Goal: Task Accomplishment & Management: Use online tool/utility

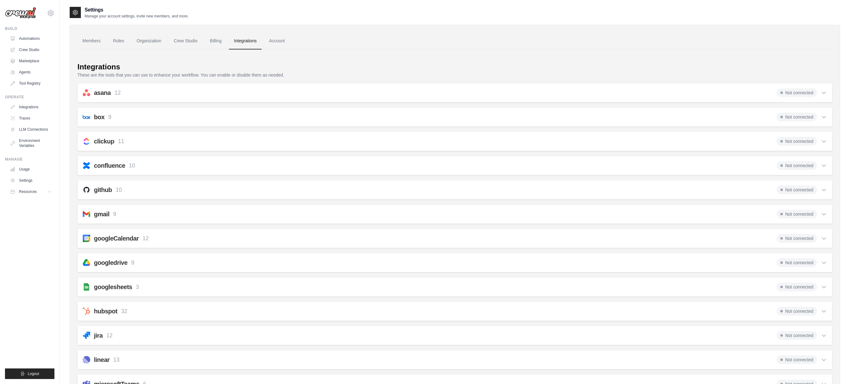
click at [330, 69] on div "Integrations" at bounding box center [454, 67] width 755 height 10
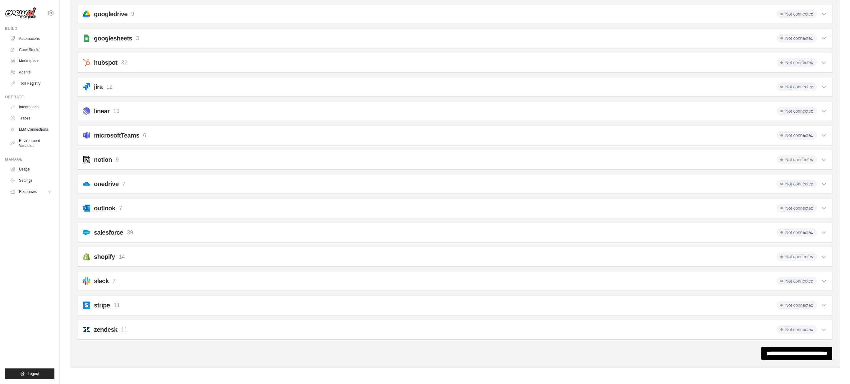
scroll to position [98, 0]
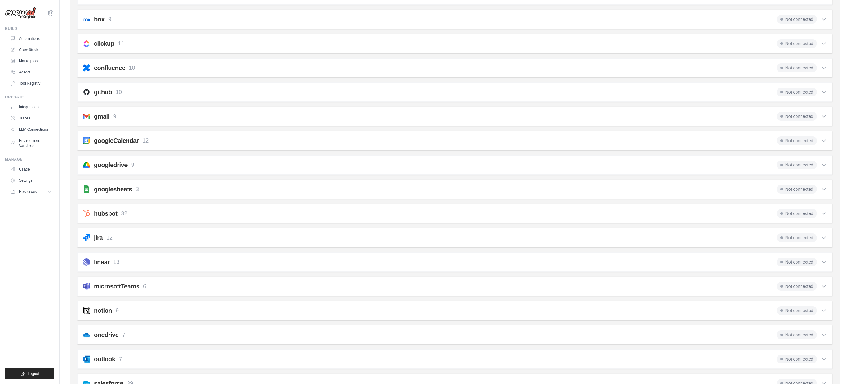
click at [124, 286] on h2 "microsoftTeams" at bounding box center [116, 286] width 45 height 9
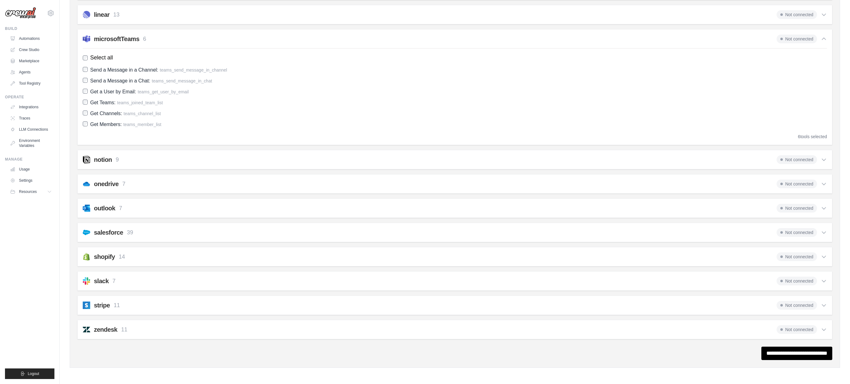
click at [814, 39] on span "Not connected" at bounding box center [796, 39] width 40 height 9
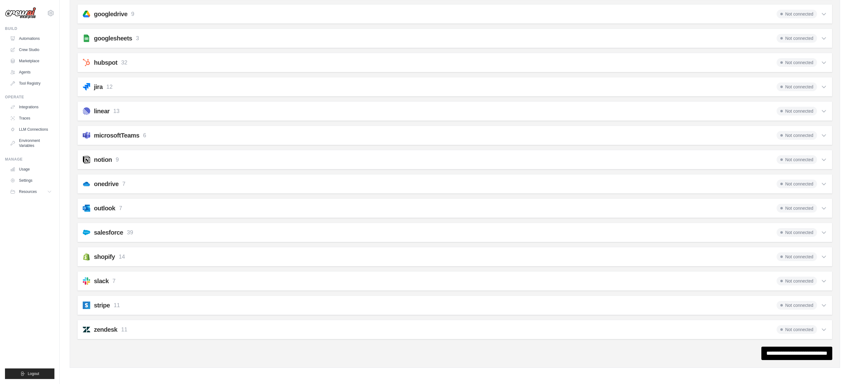
click at [808, 39] on span "Not connected" at bounding box center [796, 38] width 40 height 9
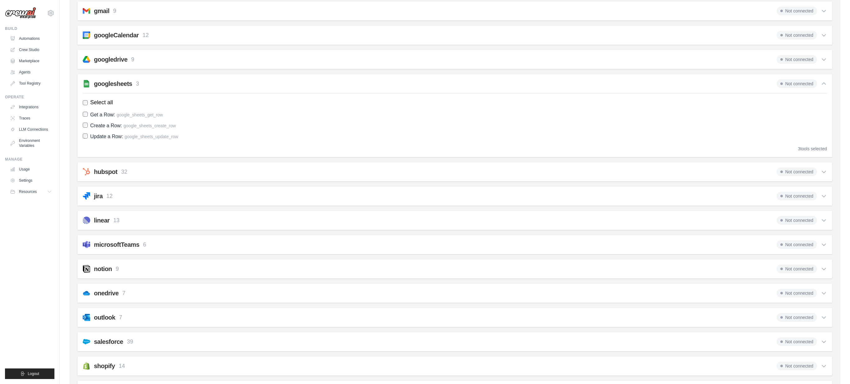
click at [115, 194] on div "jira 12 Not connected" at bounding box center [455, 196] width 744 height 9
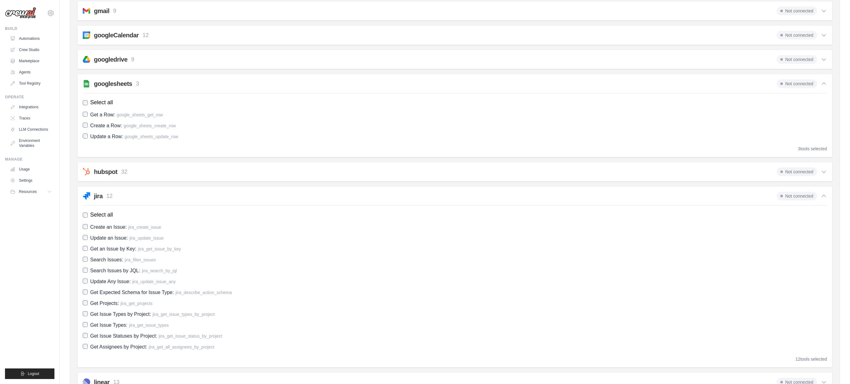
click at [114, 195] on div "jira 12 Not connected" at bounding box center [455, 196] width 744 height 9
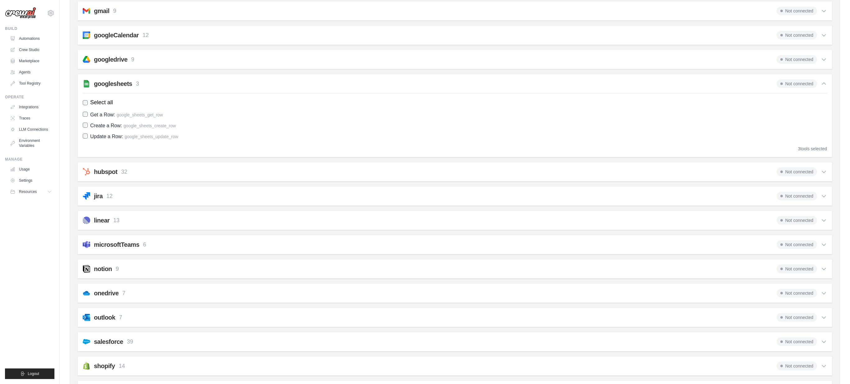
click at [117, 241] on h2 "microsoftTeams" at bounding box center [116, 244] width 45 height 9
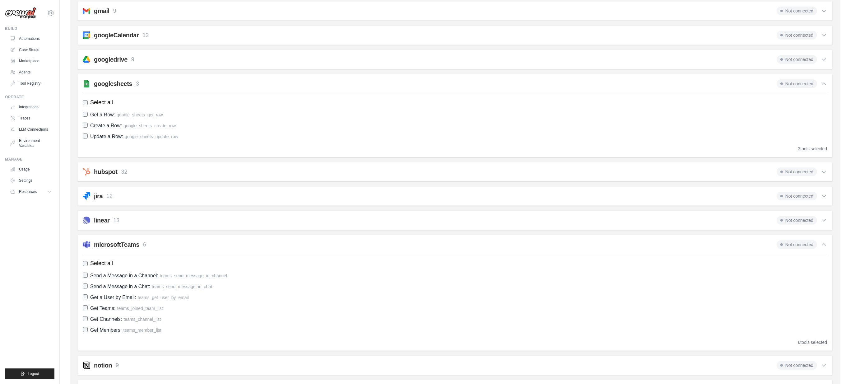
click at [126, 274] on span "Send a Message in a Channel:" at bounding box center [124, 275] width 68 height 5
click at [34, 105] on link "Integrations" at bounding box center [31, 107] width 47 height 10
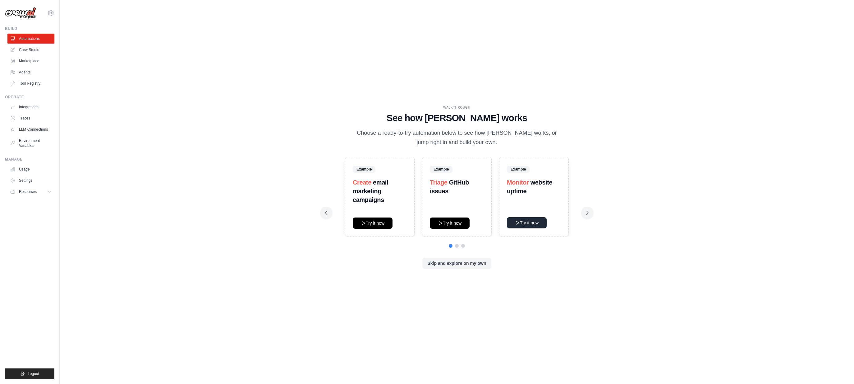
click at [535, 222] on button "Try it now" at bounding box center [527, 222] width 40 height 11
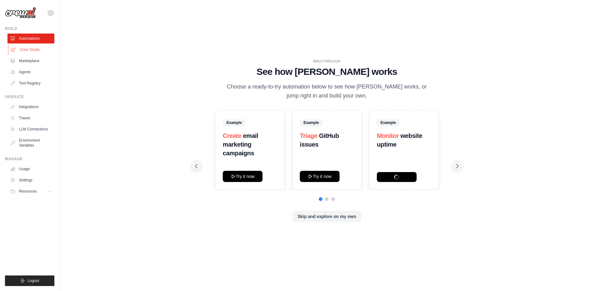
click at [34, 50] on link "Crew Studio" at bounding box center [31, 50] width 47 height 10
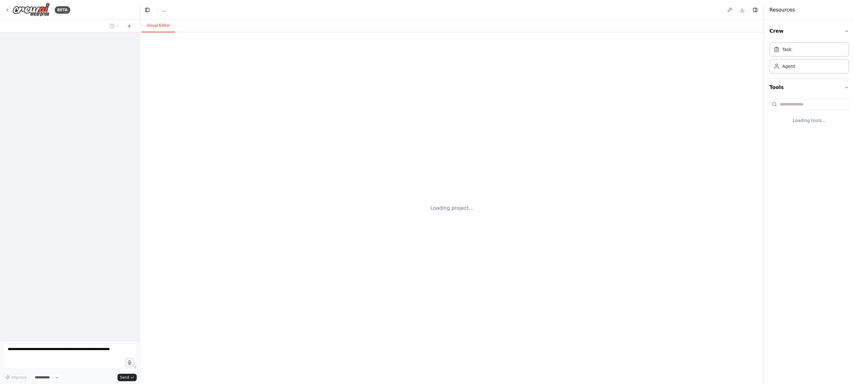
select select "****"
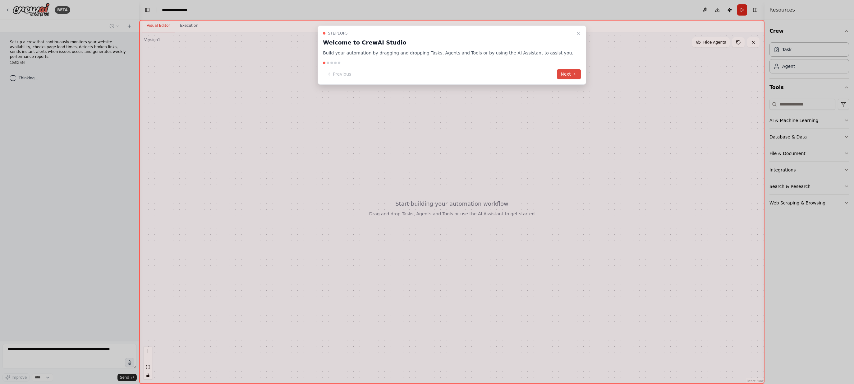
click at [558, 75] on button "Next" at bounding box center [569, 74] width 24 height 10
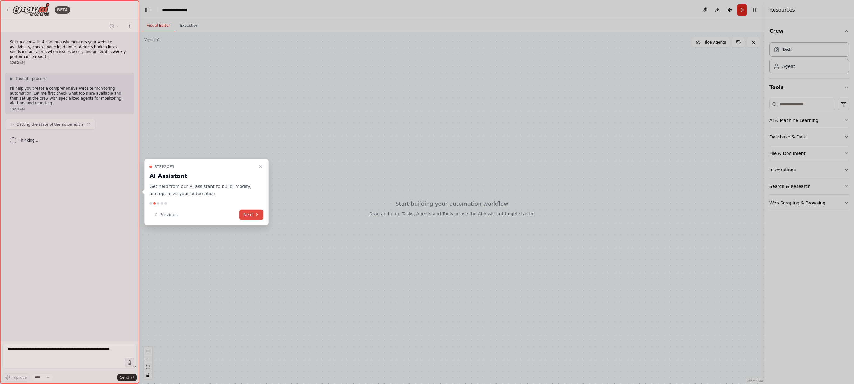
click at [251, 215] on button "Next" at bounding box center [251, 214] width 24 height 10
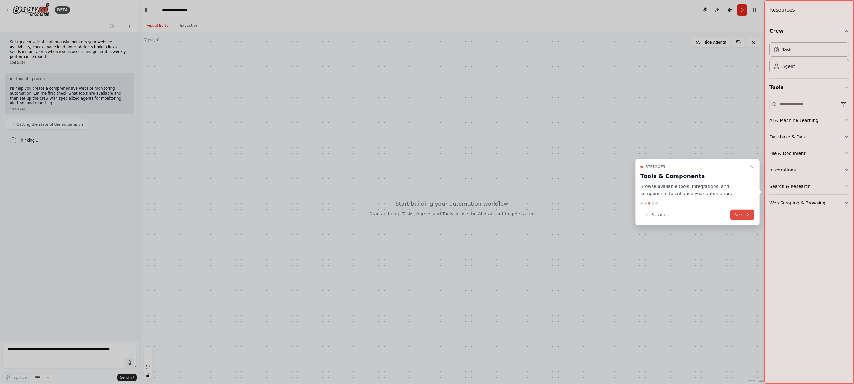
click at [746, 212] on icon at bounding box center [748, 214] width 5 height 5
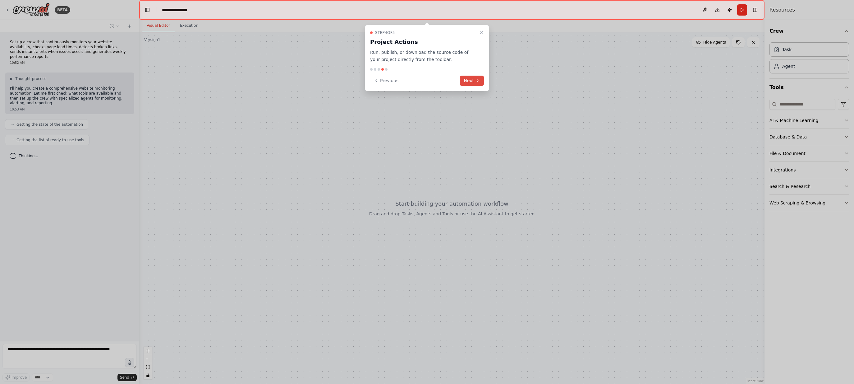
click at [477, 82] on icon at bounding box center [477, 80] width 5 height 5
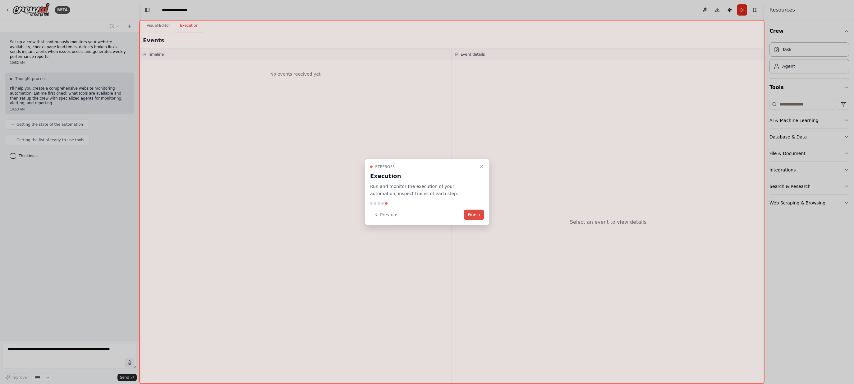
click at [477, 214] on button "Finish" at bounding box center [474, 214] width 20 height 10
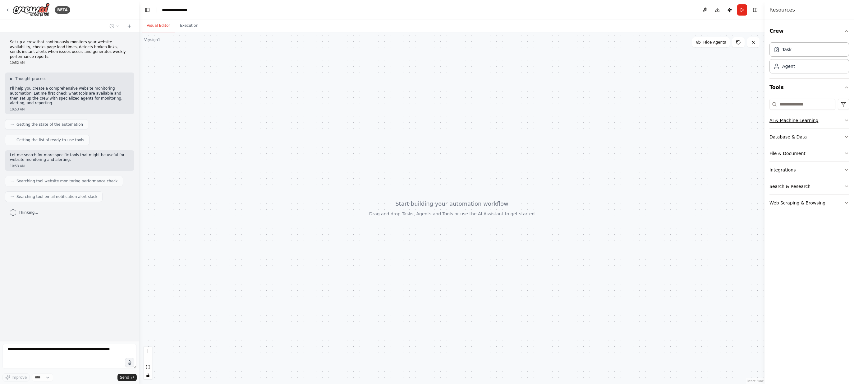
click at [847, 122] on icon "button" at bounding box center [846, 120] width 5 height 5
click at [848, 139] on button "Database & Data" at bounding box center [810, 137] width 80 height 16
click at [848, 136] on icon "button" at bounding box center [846, 136] width 5 height 5
click at [794, 169] on button "Integrations" at bounding box center [810, 170] width 80 height 16
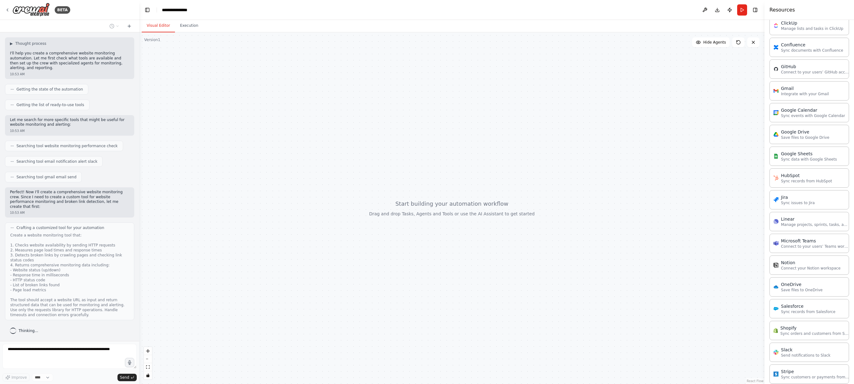
scroll to position [278, 0]
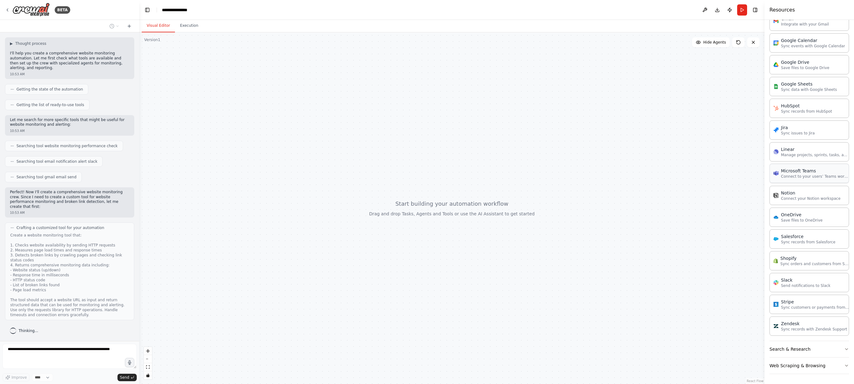
click at [813, 178] on p "Connect to your users’ Teams workspaces" at bounding box center [815, 176] width 68 height 5
click at [826, 173] on div "Microsoft Teams" at bounding box center [815, 171] width 68 height 6
click at [807, 173] on div "Microsoft Teams" at bounding box center [815, 171] width 68 height 6
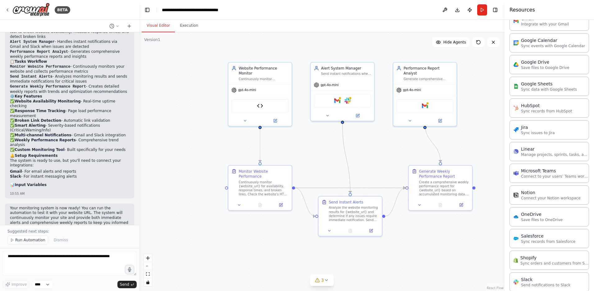
scroll to position [687, 0]
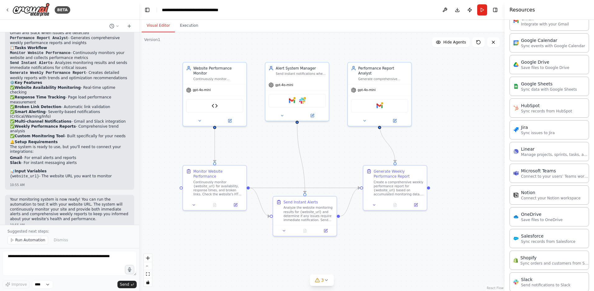
drag, startPoint x: 430, startPoint y: 159, endPoint x: 350, endPoint y: 157, distance: 79.6
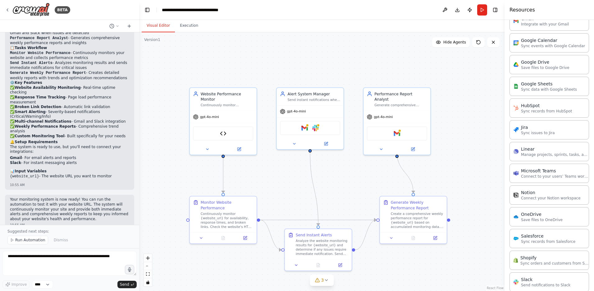
drag, startPoint x: 341, startPoint y: 215, endPoint x: 321, endPoint y: 178, distance: 42.2
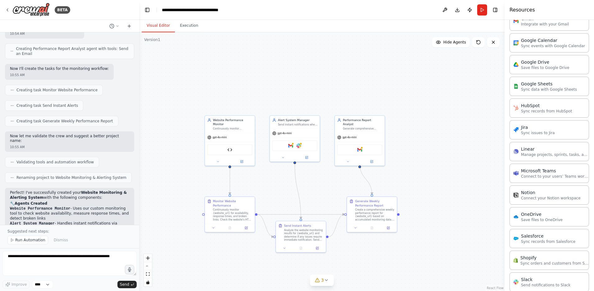
scroll to position [0, 0]
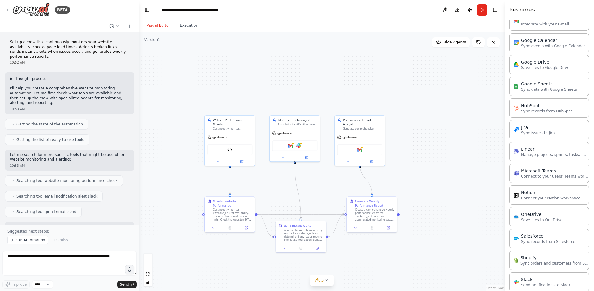
click at [9, 79] on div "▶ Thought process I'll help you create a comprehensive website monitoring autom…" at bounding box center [69, 92] width 129 height 41
click at [12, 78] on span "▶" at bounding box center [11, 78] width 3 height 5
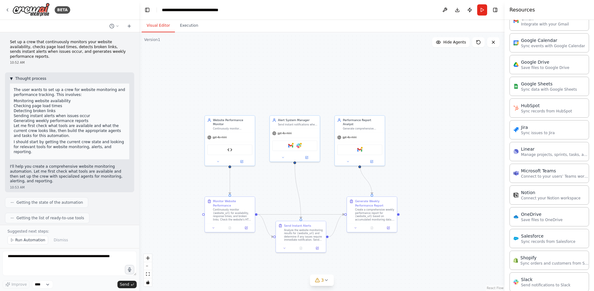
click at [12, 78] on span "▼" at bounding box center [11, 78] width 3 height 5
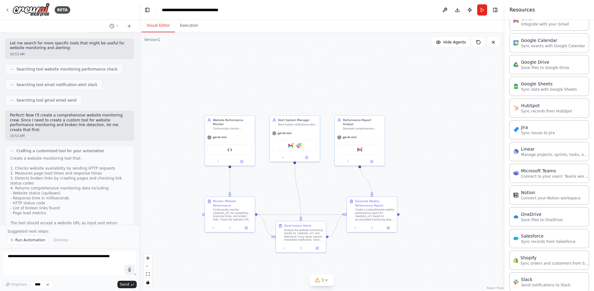
scroll to position [207, 0]
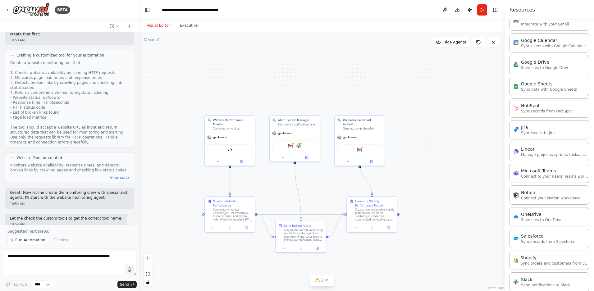
drag, startPoint x: 15, startPoint y: 70, endPoint x: 93, endPoint y: 72, distance: 78.4
click at [92, 72] on div "Create a website monitoring tool that: 1. Checks website availability by sendin…" at bounding box center [69, 102] width 119 height 85
drag, startPoint x: 16, startPoint y: 63, endPoint x: 102, endPoint y: 72, distance: 86.3
click at [102, 72] on div "Create a website monitoring tool that: 1. Checks website availability by sendin…" at bounding box center [69, 102] width 119 height 85
click at [33, 74] on div "Create a website monitoring tool that: 1. Checks website availability by sendin…" at bounding box center [69, 102] width 119 height 85
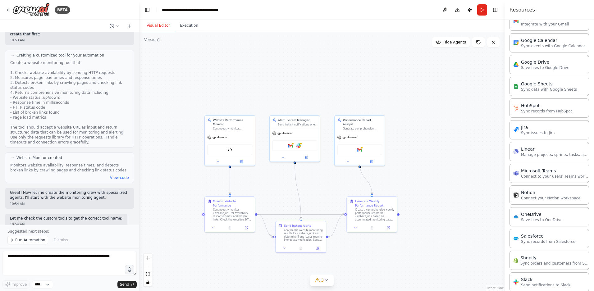
click at [34, 74] on div "Create a website monitoring tool that: 1. Checks website availability by sendin…" at bounding box center [69, 102] width 119 height 85
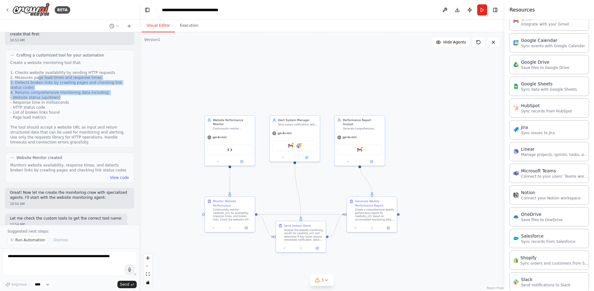
drag, startPoint x: 39, startPoint y: 78, endPoint x: 113, endPoint y: 100, distance: 76.8
click at [113, 100] on div "Create a website monitoring tool that: 1. Checks website availability by sendin…" at bounding box center [69, 102] width 119 height 85
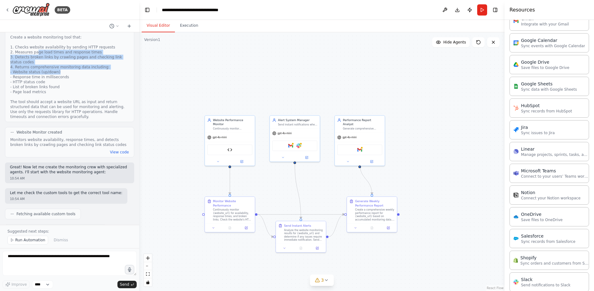
scroll to position [300, 0]
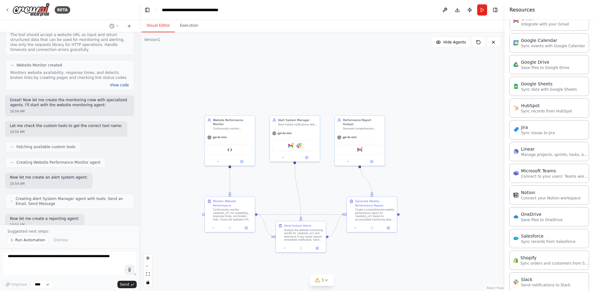
click at [116, 84] on button "View code" at bounding box center [119, 85] width 19 height 5
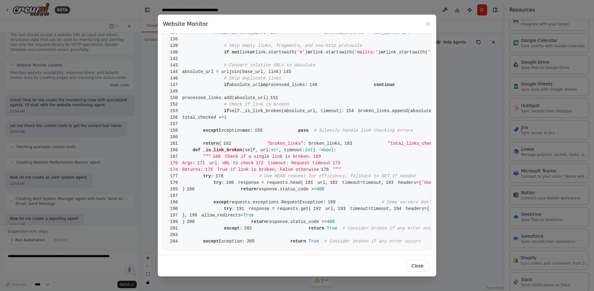
scroll to position [680, 0]
drag, startPoint x: 206, startPoint y: 87, endPoint x: 296, endPoint y: 90, distance: 89.3
click at [431, 20] on div "Website Monitor" at bounding box center [297, 24] width 279 height 19
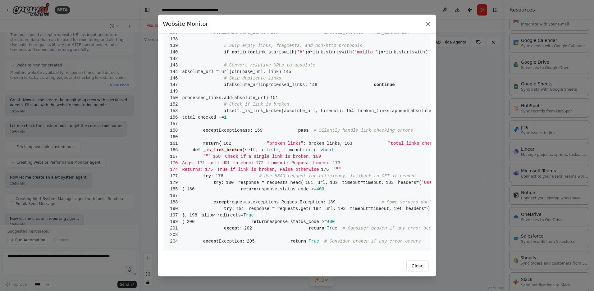
click at [430, 22] on icon at bounding box center [428, 24] width 6 height 6
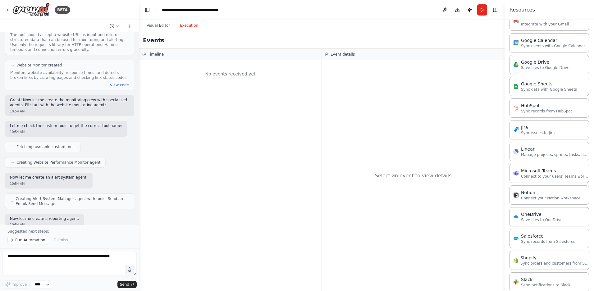
click at [187, 27] on button "Execution" at bounding box center [189, 25] width 28 height 13
click at [162, 24] on button "Visual Editor" at bounding box center [158, 25] width 33 height 13
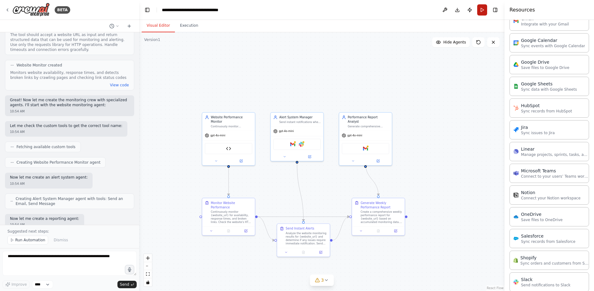
click at [482, 7] on button "Run" at bounding box center [483, 9] width 10 height 11
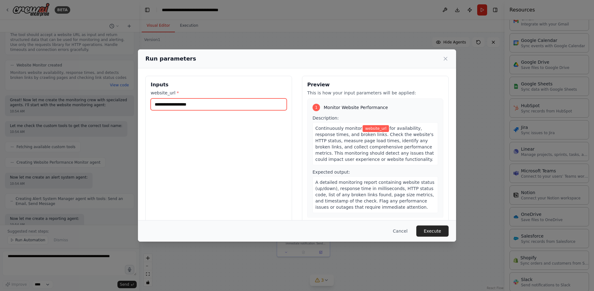
click at [231, 109] on input "website_url *" at bounding box center [219, 105] width 136 height 12
click at [447, 58] on icon at bounding box center [446, 59] width 6 height 6
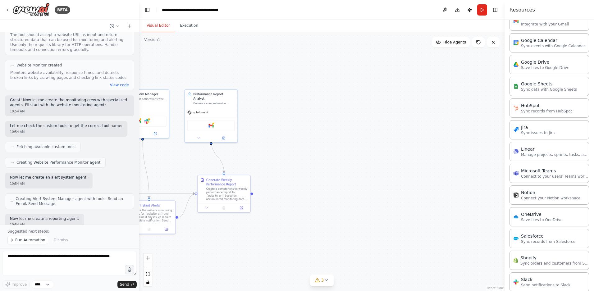
drag, startPoint x: 450, startPoint y: 100, endPoint x: 297, endPoint y: 78, distance: 154.6
click at [44, 9] on img at bounding box center [30, 10] width 37 height 14
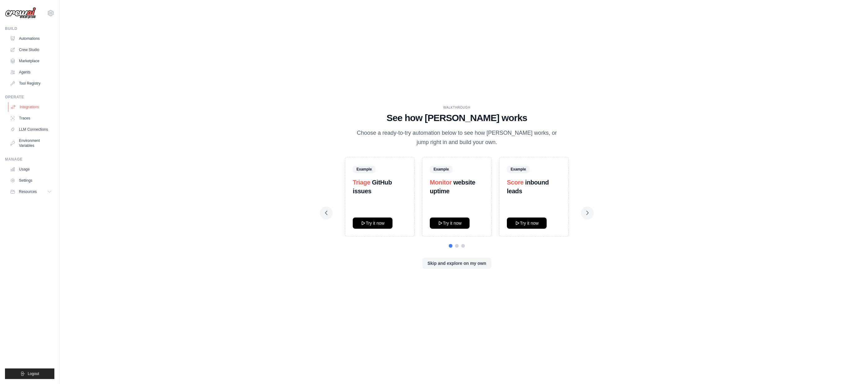
click at [31, 107] on link "Integrations" at bounding box center [31, 107] width 47 height 10
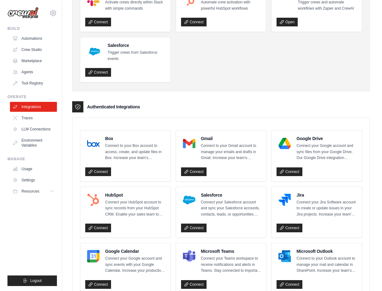
scroll to position [158, 0]
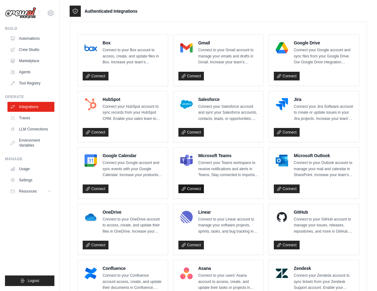
click at [196, 188] on link "Connect" at bounding box center [191, 189] width 26 height 9
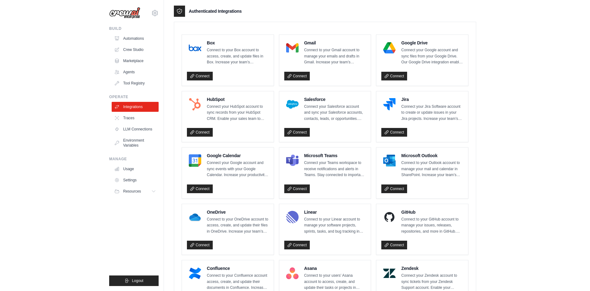
scroll to position [154, 0]
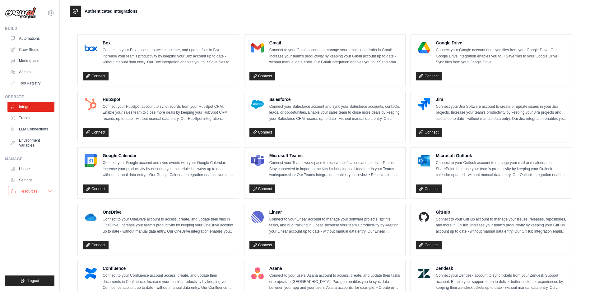
click at [30, 192] on span "Resources" at bounding box center [29, 191] width 18 height 5
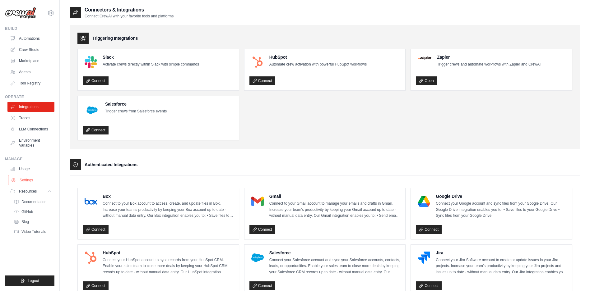
click at [25, 180] on link "Settings" at bounding box center [31, 180] width 47 height 10
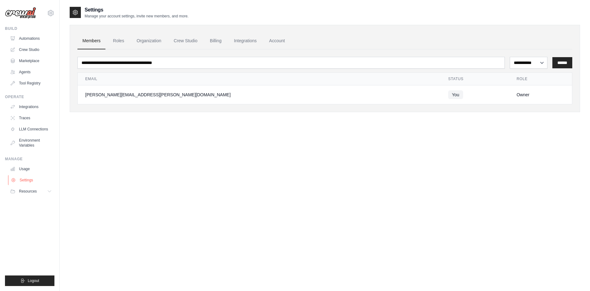
click at [28, 178] on link "Settings" at bounding box center [31, 180] width 47 height 10
click at [253, 42] on link "Integrations" at bounding box center [245, 41] width 33 height 17
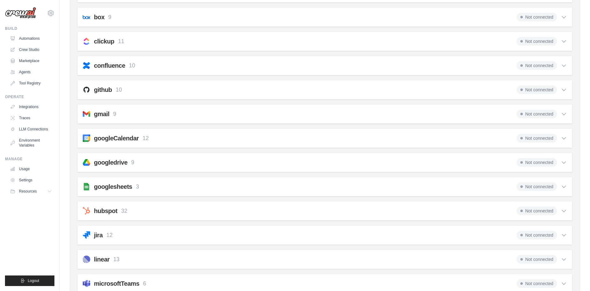
scroll to position [172, 0]
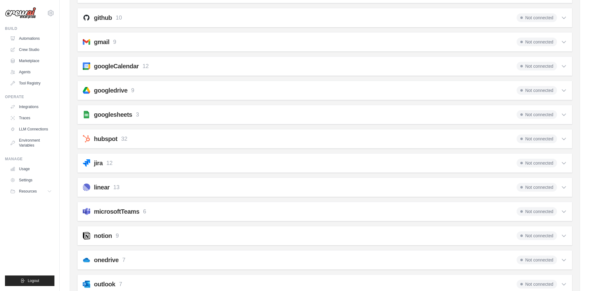
click at [113, 210] on h2 "microsoftTeams" at bounding box center [116, 211] width 45 height 9
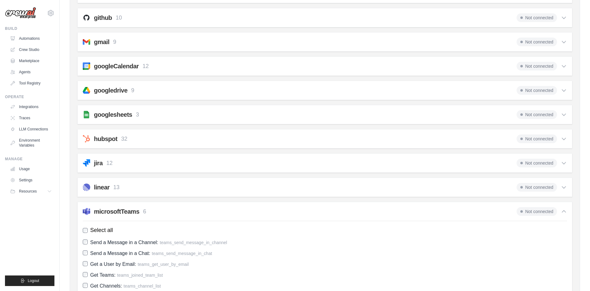
scroll to position [283, 0]
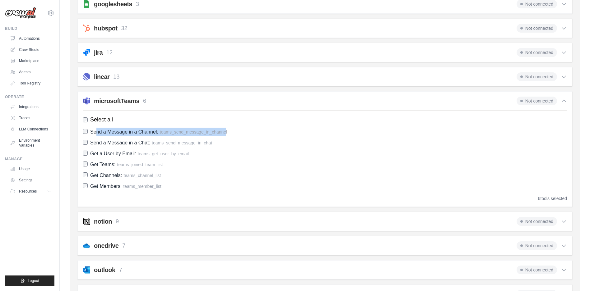
drag, startPoint x: 96, startPoint y: 130, endPoint x: 226, endPoint y: 132, distance: 130.0
click at [226, 132] on span "Send a Message in a Channel: teams_send_message_in_channel" at bounding box center [158, 132] width 137 height 8
drag, startPoint x: 222, startPoint y: 142, endPoint x: 178, endPoint y: 142, distance: 43.8
click at [178, 142] on label "Send a Message in a Chat: teams_send_message_in_chat" at bounding box center [325, 143] width 484 height 8
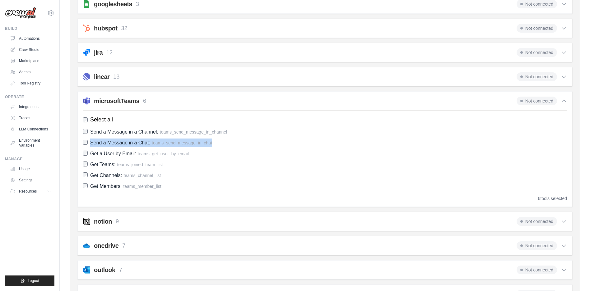
drag, startPoint x: 91, startPoint y: 142, endPoint x: 235, endPoint y: 141, distance: 144.3
click at [235, 141] on label "Send a Message in a Chat: teams_send_message_in_chat" at bounding box center [325, 143] width 484 height 8
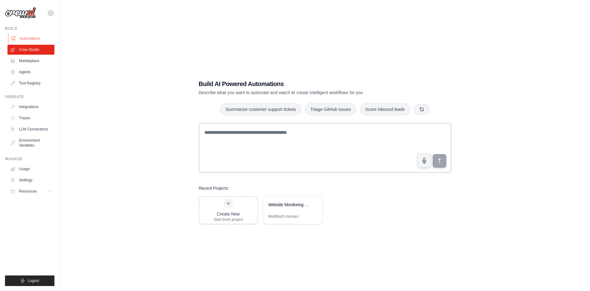
click at [34, 34] on link "Automations" at bounding box center [31, 39] width 47 height 10
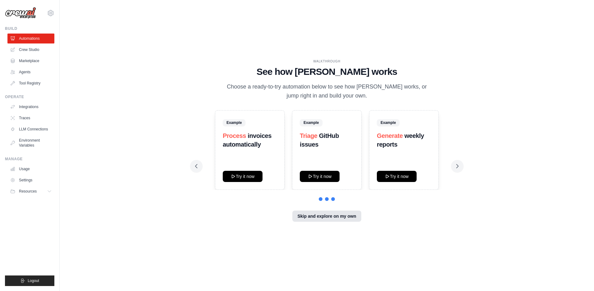
click at [335, 219] on button "Skip and explore on my own" at bounding box center [327, 216] width 69 height 11
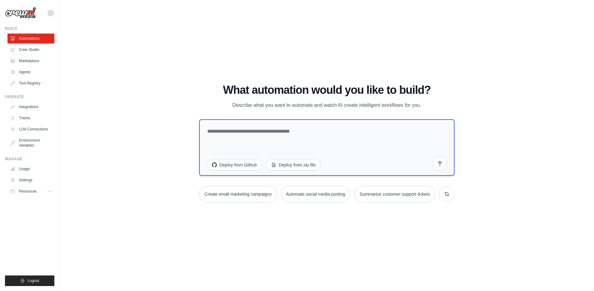
click at [245, 135] on textarea at bounding box center [326, 147] width 255 height 57
paste textarea "**********"
type textarea "**********"
click at [442, 163] on icon "submit" at bounding box center [440, 163] width 6 height 6
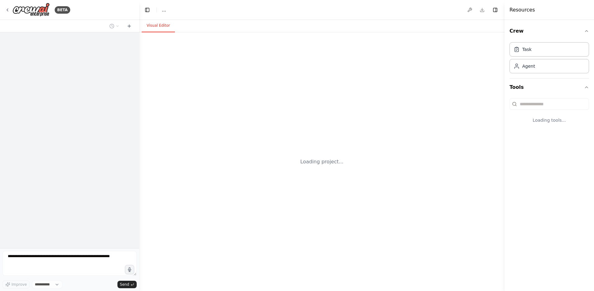
select select "****"
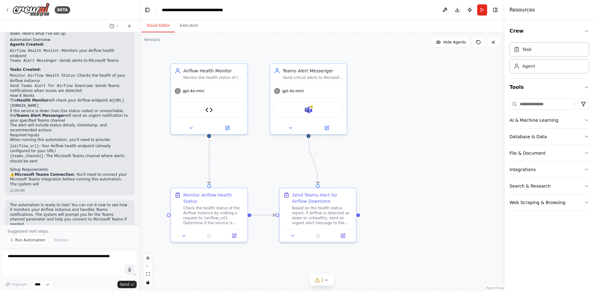
scroll to position [559, 0]
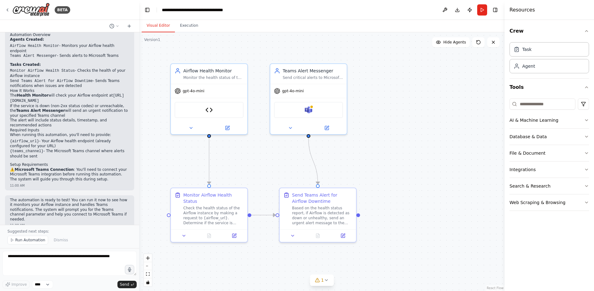
click at [482, 12] on button "Run" at bounding box center [483, 9] width 10 height 11
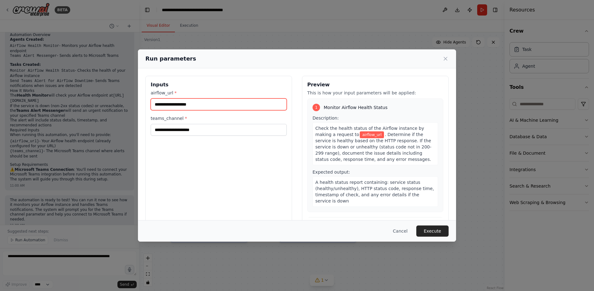
click at [222, 108] on input "airflow_url *" at bounding box center [219, 105] width 136 height 12
paste input "**********"
type input "**********"
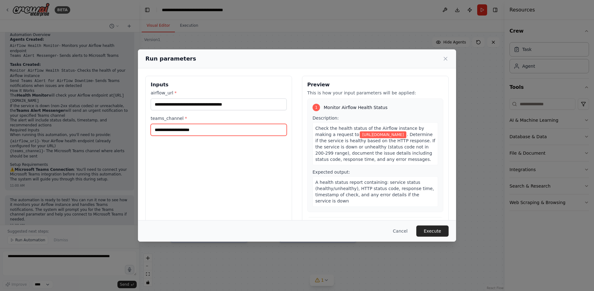
click at [232, 127] on input "teams_channel *" at bounding box center [219, 130] width 136 height 12
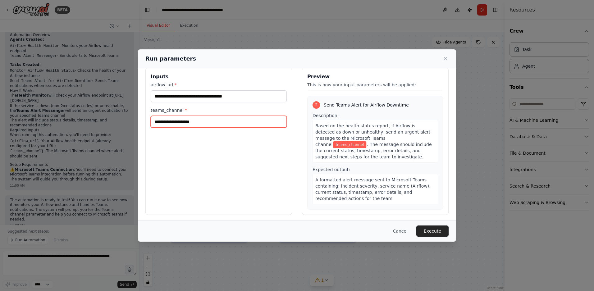
scroll to position [10, 0]
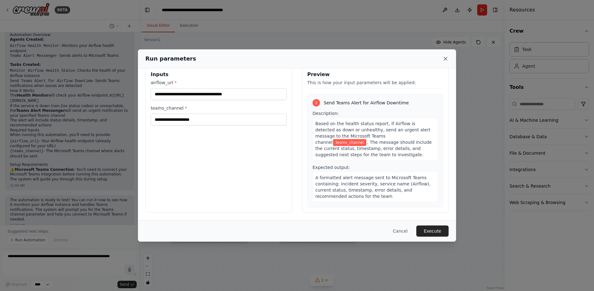
click at [446, 59] on icon at bounding box center [446, 59] width 6 height 6
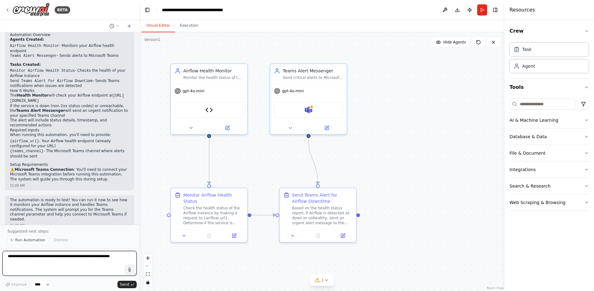
click at [69, 259] on textarea at bounding box center [69, 263] width 134 height 25
type textarea "**********"
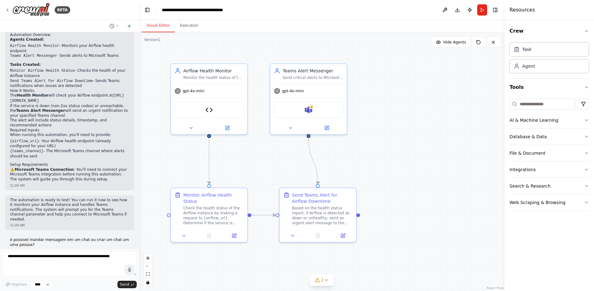
scroll to position [577, 0]
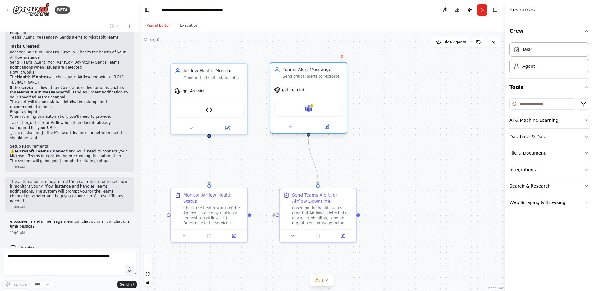
click at [319, 112] on div "Microsoft Teams" at bounding box center [308, 109] width 69 height 16
click at [327, 128] on icon at bounding box center [327, 127] width 4 height 4
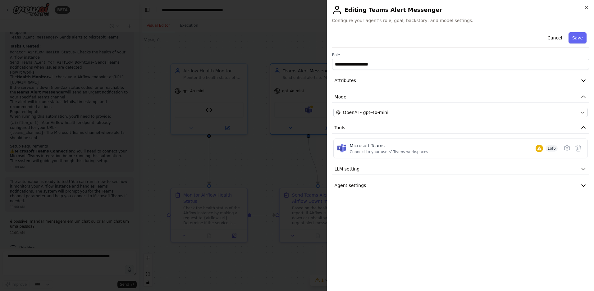
click at [289, 159] on div at bounding box center [297, 145] width 594 height 291
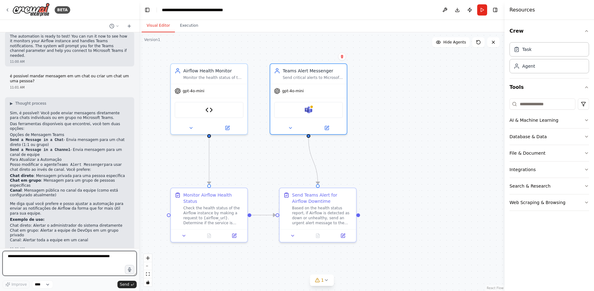
scroll to position [729, 0]
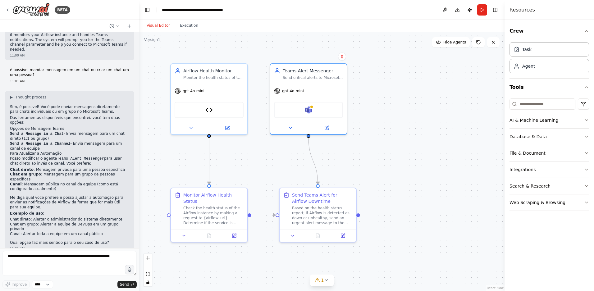
drag, startPoint x: 58, startPoint y: 128, endPoint x: 8, endPoint y: 122, distance: 50.8
click at [8, 122] on div "▶ Thought process Sim, é possível! Você pode enviar mensagens diretamente para …" at bounding box center [69, 172] width 129 height 163
copy li "Send a Message in a Chat - Envia mensagem para um chat direto (1:1 ou grupo)"
click at [30, 263] on textarea at bounding box center [69, 263] width 134 height 25
paste textarea "**********"
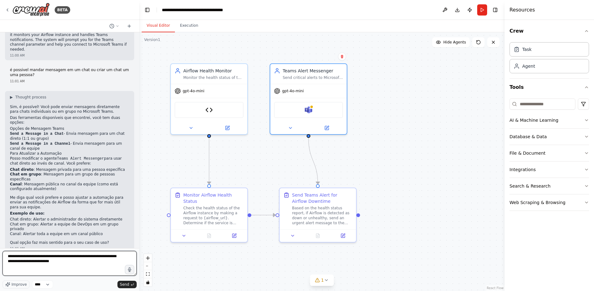
type textarea "**********"
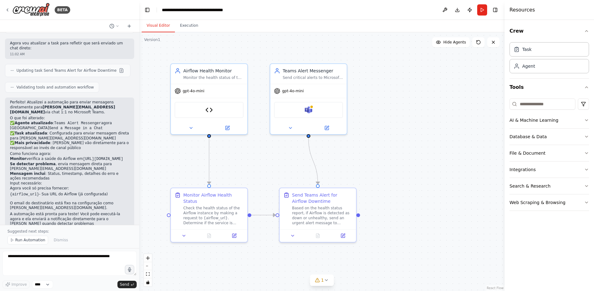
scroll to position [1099, 0]
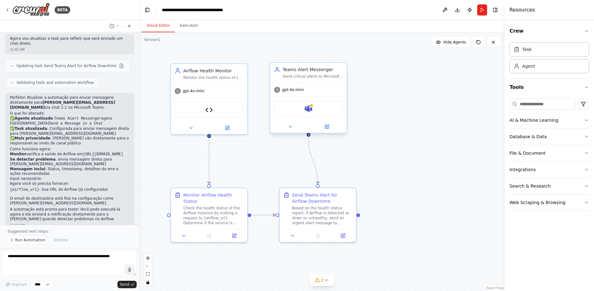
click at [312, 90] on div "gpt-4o-mini" at bounding box center [309, 90] width 76 height 14
click at [328, 128] on icon at bounding box center [327, 127] width 4 height 4
click at [331, 129] on button at bounding box center [326, 126] width 35 height 7
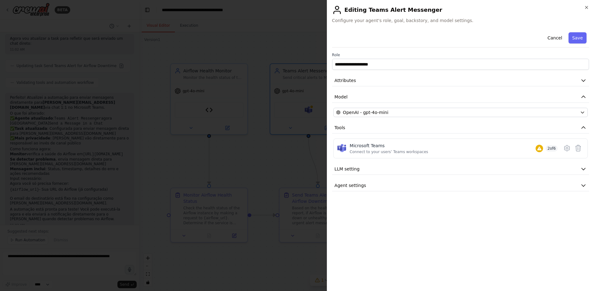
click at [588, 7] on icon "button" at bounding box center [587, 7] width 5 height 5
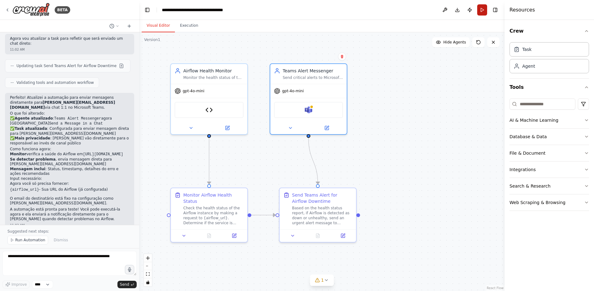
click at [484, 12] on button "Run" at bounding box center [483, 9] width 10 height 11
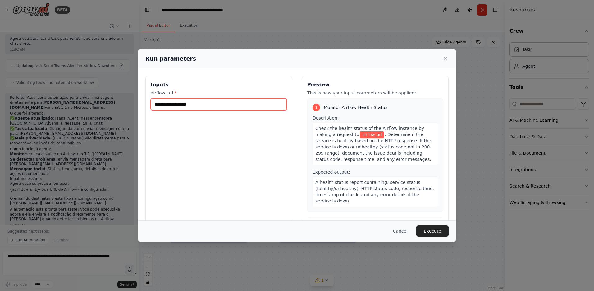
click at [215, 105] on input "airflow_url *" at bounding box center [219, 105] width 136 height 12
paste input "**********"
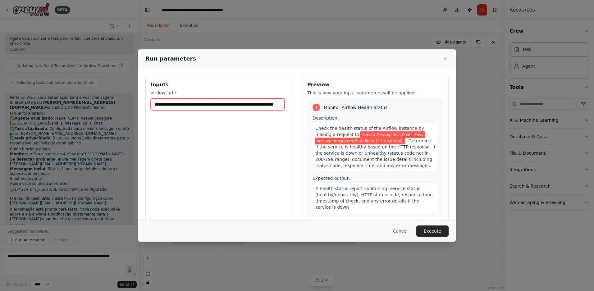
scroll to position [0, 0]
paste input "**********"
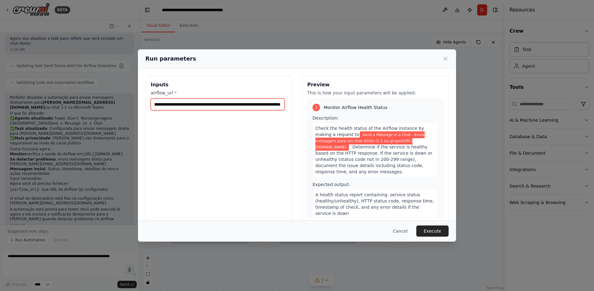
paste input "text"
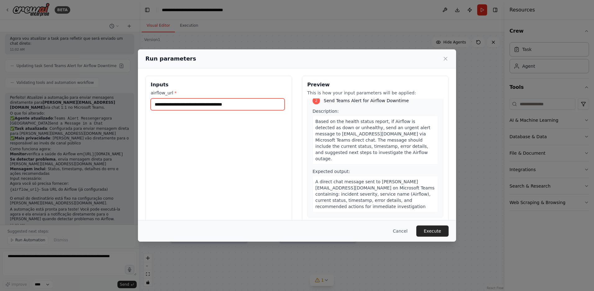
scroll to position [122, 0]
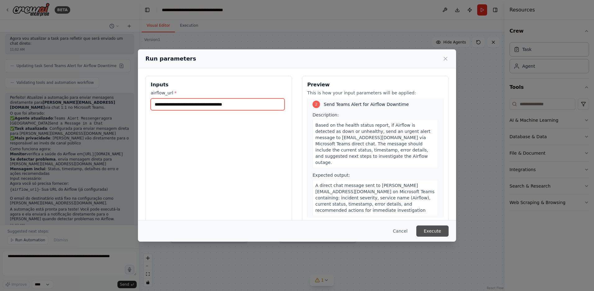
type input "**********"
click at [433, 228] on button "Execute" at bounding box center [433, 231] width 32 height 11
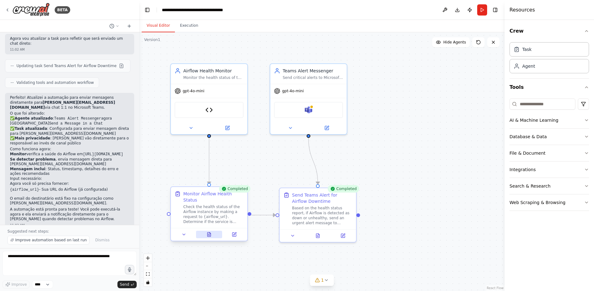
click at [209, 237] on button at bounding box center [209, 234] width 26 height 7
click at [210, 235] on icon at bounding box center [209, 235] width 3 height 4
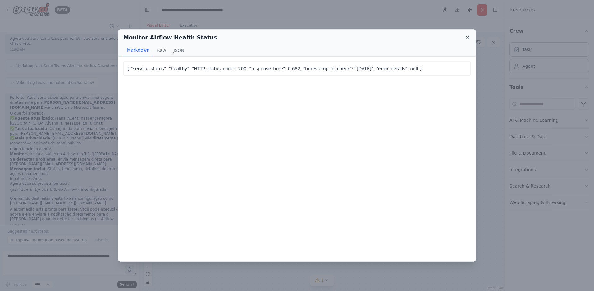
click at [469, 38] on icon at bounding box center [467, 37] width 3 height 3
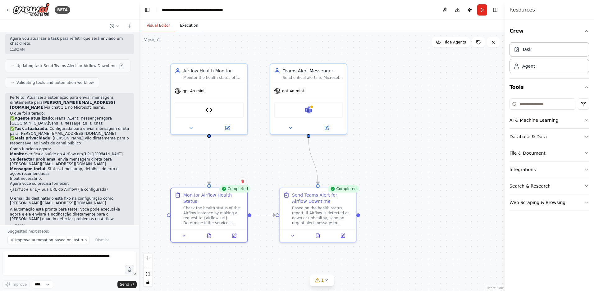
click at [188, 26] on button "Execution" at bounding box center [189, 25] width 28 height 13
click at [164, 25] on button "Visual Editor" at bounding box center [158, 25] width 33 height 13
click at [238, 238] on button at bounding box center [234, 234] width 21 height 7
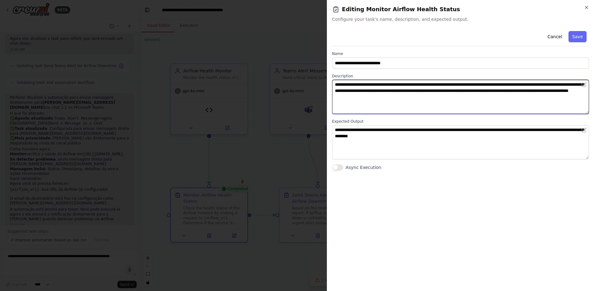
drag, startPoint x: 491, startPoint y: 91, endPoint x: 500, endPoint y: 92, distance: 9.0
click at [500, 92] on textarea "**********" at bounding box center [460, 97] width 257 height 34
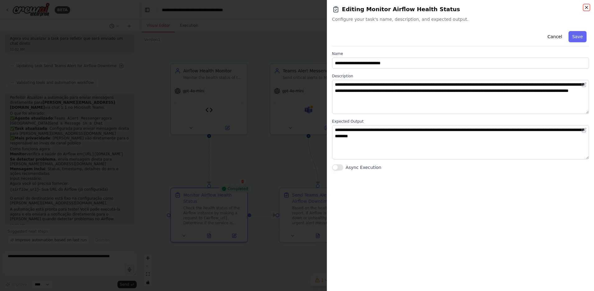
click at [588, 7] on icon "button" at bounding box center [587, 7] width 2 height 2
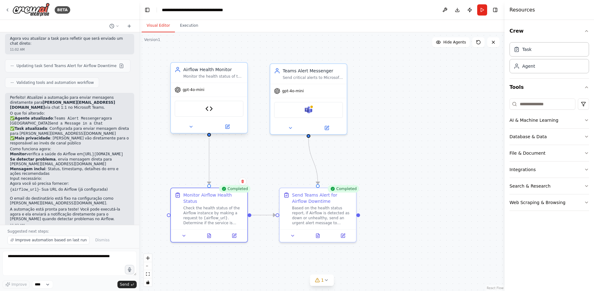
click at [213, 111] on div "Health Check Tool" at bounding box center [209, 109] width 69 height 16
click at [209, 109] on img at bounding box center [209, 108] width 7 height 7
click at [229, 127] on icon at bounding box center [228, 127] width 4 height 4
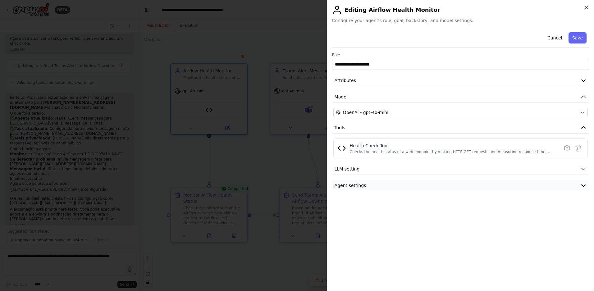
click at [383, 184] on button "Agent settings" at bounding box center [460, 186] width 257 height 12
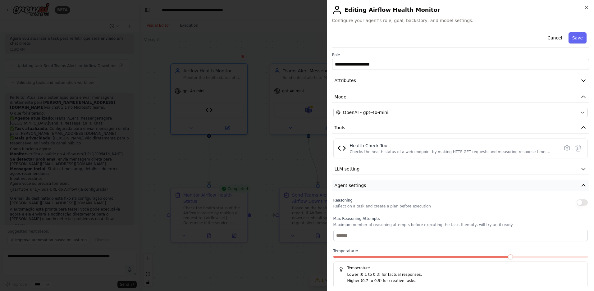
click at [383, 183] on button "Agent settings" at bounding box center [460, 186] width 257 height 12
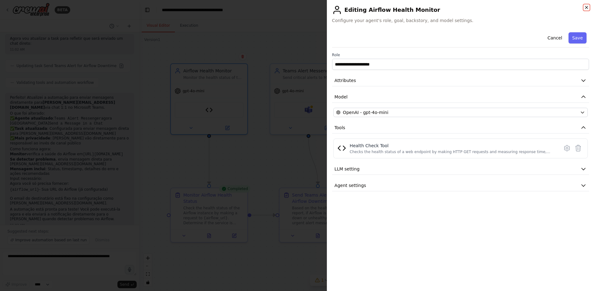
click at [585, 7] on icon "button" at bounding box center [587, 7] width 5 height 5
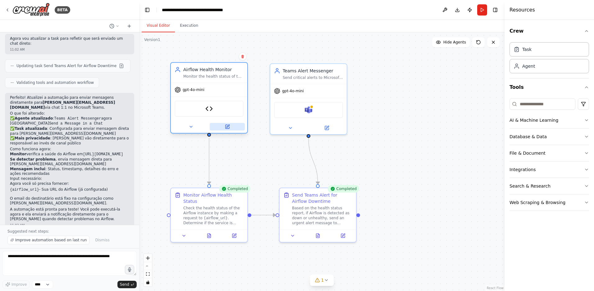
click at [229, 128] on icon at bounding box center [228, 127] width 4 height 4
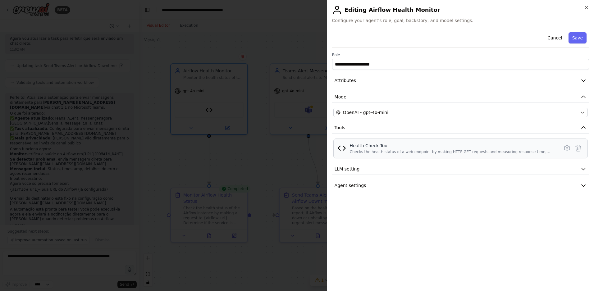
click at [386, 148] on div "Health Check Tool" at bounding box center [453, 146] width 206 height 6
click at [568, 148] on icon at bounding box center [568, 148] width 2 height 2
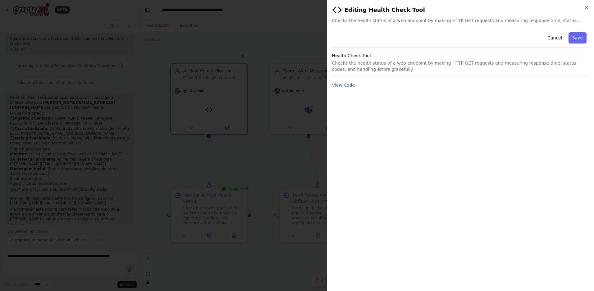
click at [391, 59] on div "Health Check Tool Checks the health status of a web endpoint by making HTTP GET…" at bounding box center [460, 65] width 257 height 24
click at [352, 83] on button "View Code" at bounding box center [343, 85] width 23 height 6
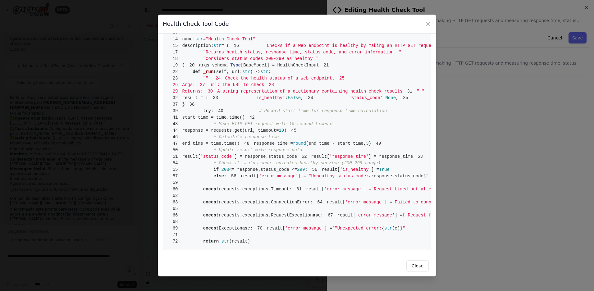
scroll to position [231, 0]
click at [228, 170] on span "200" at bounding box center [226, 169] width 8 height 5
click at [226, 168] on span "200" at bounding box center [226, 169] width 8 height 5
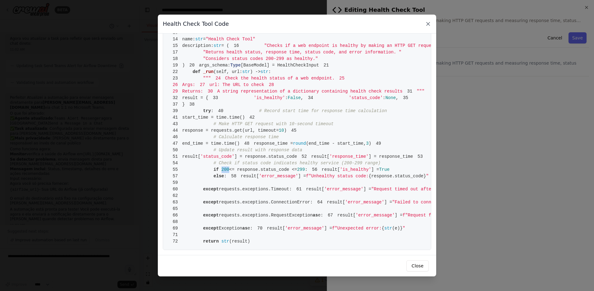
click at [430, 25] on icon at bounding box center [428, 24] width 6 height 6
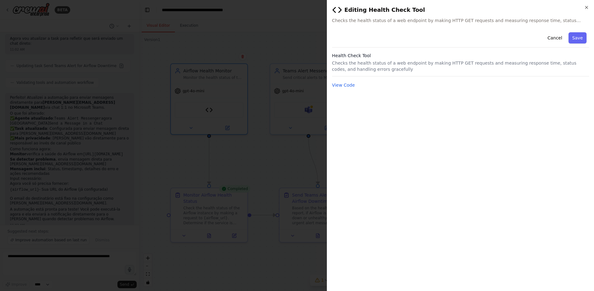
click at [304, 138] on div at bounding box center [297, 145] width 594 height 291
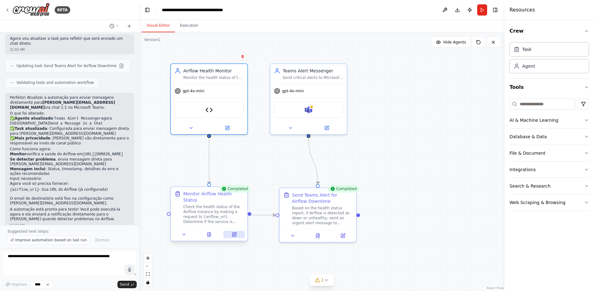
click at [236, 235] on icon at bounding box center [235, 235] width 4 height 4
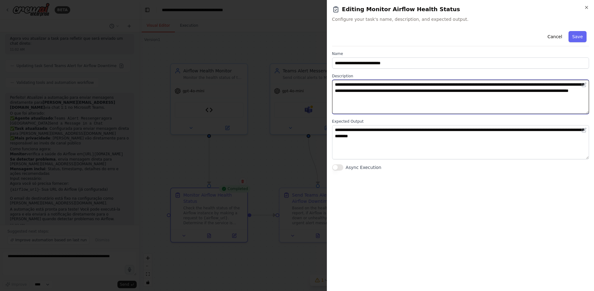
click at [493, 90] on textarea "**********" at bounding box center [460, 97] width 257 height 34
drag, startPoint x: 470, startPoint y: 100, endPoint x: 440, endPoint y: 95, distance: 30.8
click at [437, 94] on textarea "**********" at bounding box center [460, 97] width 257 height 34
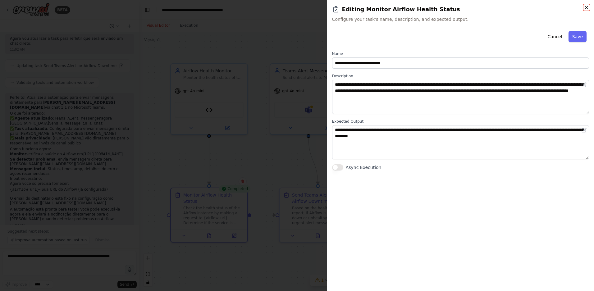
click at [585, 7] on icon "button" at bounding box center [587, 7] width 5 height 5
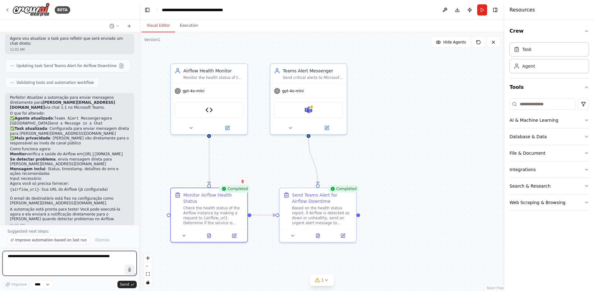
click at [96, 260] on textarea at bounding box center [69, 263] width 134 height 25
type textarea "**********"
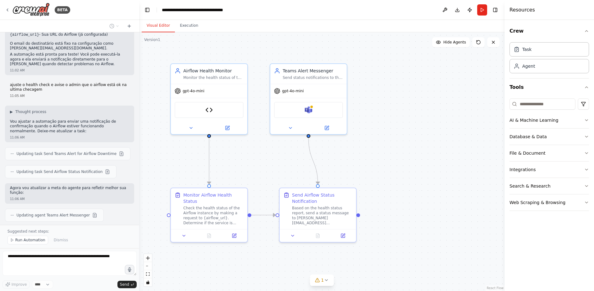
scroll to position [1277, 0]
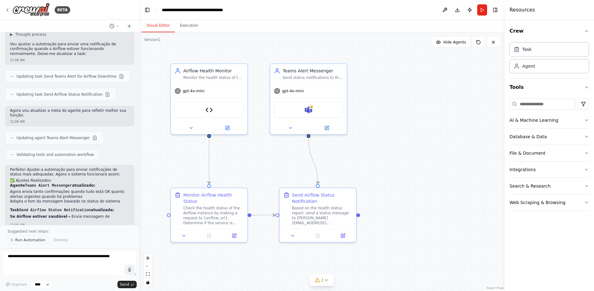
click at [30, 238] on span "Run Automation" at bounding box center [30, 240] width 30 height 5
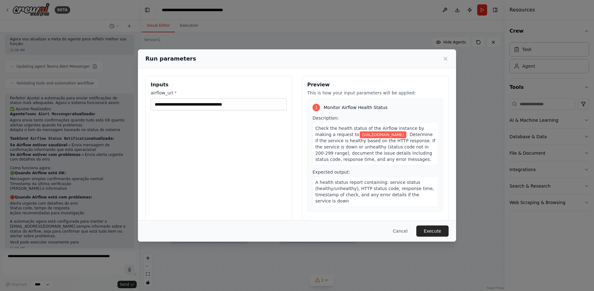
scroll to position [1407, 0]
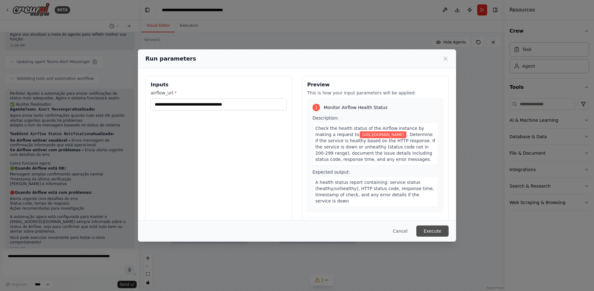
click at [432, 233] on button "Execute" at bounding box center [433, 231] width 32 height 11
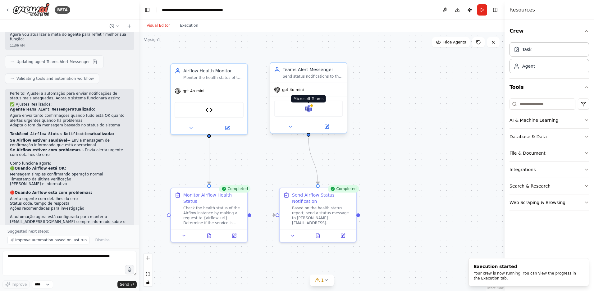
click at [313, 107] on div at bounding box center [312, 106] width 4 height 4
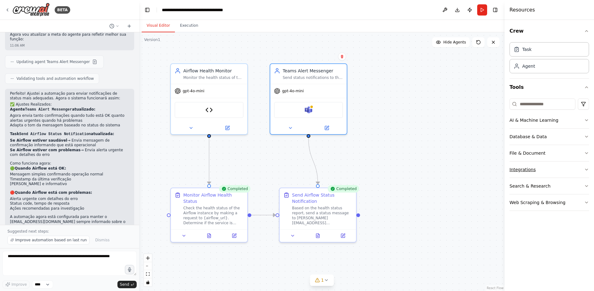
click at [515, 170] on button "Integrations" at bounding box center [550, 170] width 80 height 16
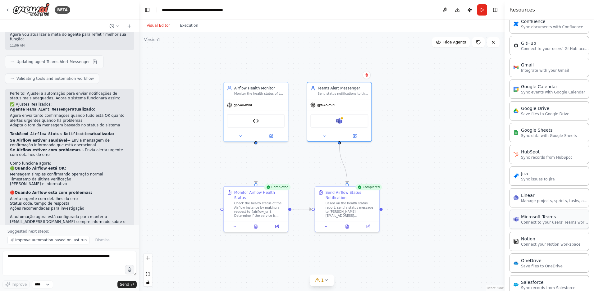
scroll to position [235, 0]
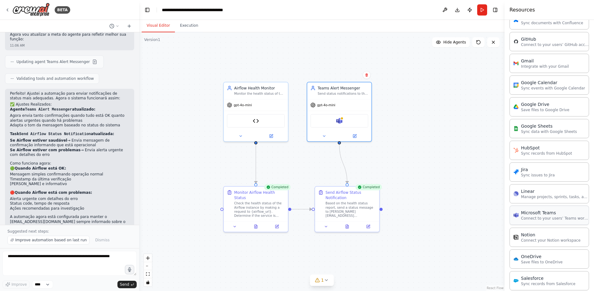
click at [538, 216] on p "Connect to your users’ Teams workspaces" at bounding box center [555, 218] width 68 height 5
click at [542, 214] on div "Microsoft Teams" at bounding box center [555, 213] width 68 height 6
click at [573, 221] on p "Connect to your users’ Teams workspaces" at bounding box center [555, 218] width 68 height 5
click at [357, 135] on button at bounding box center [355, 135] width 30 height 6
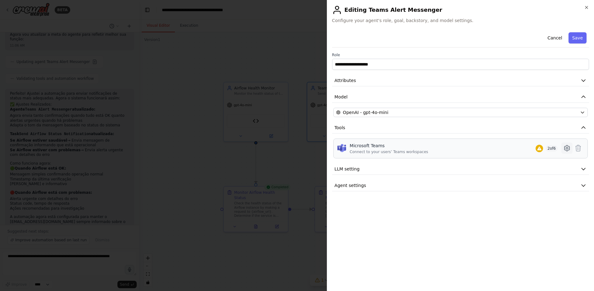
click at [567, 150] on icon at bounding box center [567, 148] width 7 height 7
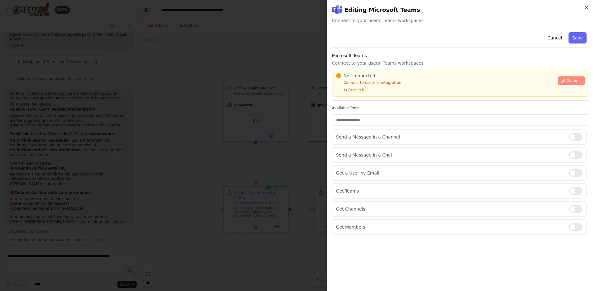
click at [578, 80] on span "Connect" at bounding box center [575, 80] width 16 height 5
click at [369, 92] on div "Not connected Connect to use this integration Recheck" at bounding box center [445, 83] width 218 height 20
click at [373, 94] on div "Not connected Connect to use this integration Recheck Connect" at bounding box center [460, 83] width 257 height 28
click at [248, 121] on div at bounding box center [297, 145] width 594 height 291
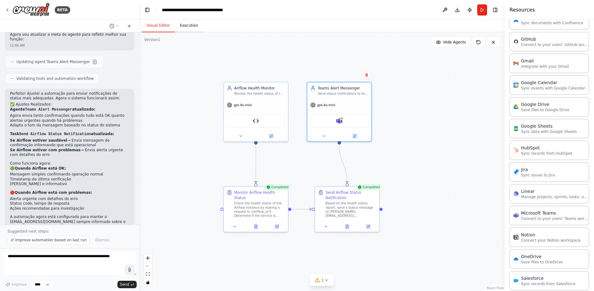
click at [192, 28] on button "Execution" at bounding box center [189, 25] width 28 height 13
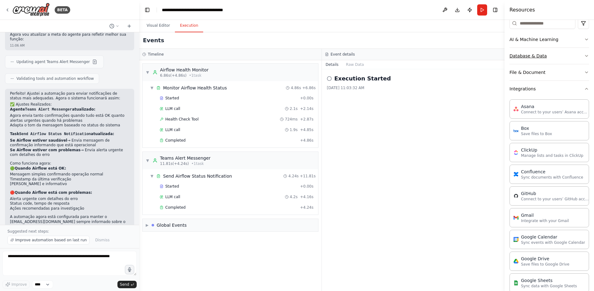
scroll to position [0, 0]
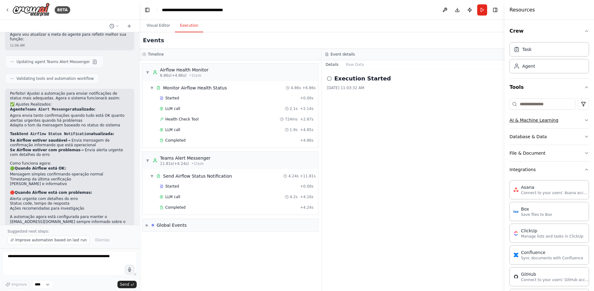
click at [585, 122] on icon "button" at bounding box center [587, 120] width 5 height 5
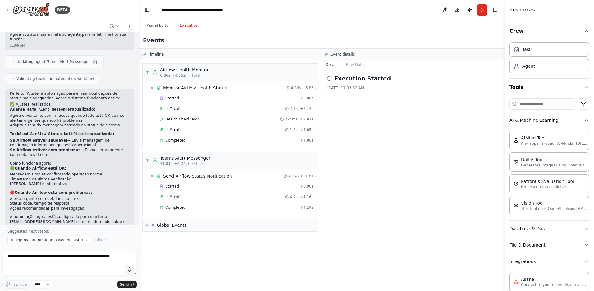
scroll to position [1431, 0]
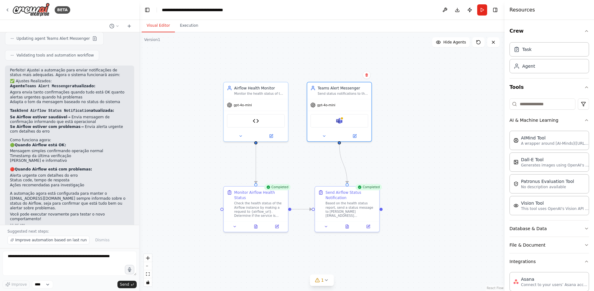
click at [160, 26] on button "Visual Editor" at bounding box center [158, 25] width 33 height 13
click at [494, 41] on icon at bounding box center [493, 42] width 5 height 5
click at [495, 45] on button at bounding box center [494, 42] width 12 height 10
click at [8, 9] on icon at bounding box center [7, 9] width 5 height 5
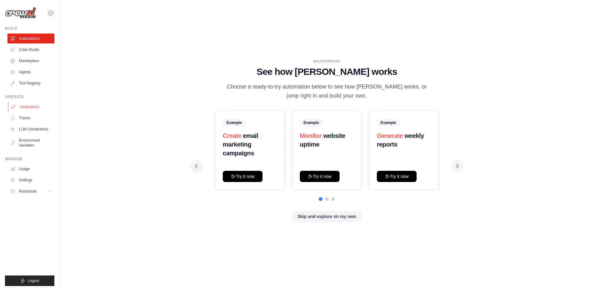
click at [31, 105] on link "Integrations" at bounding box center [31, 107] width 47 height 10
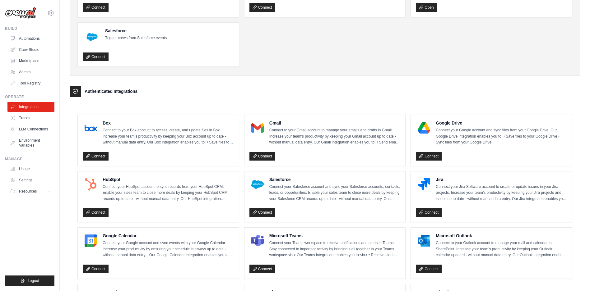
scroll to position [165, 0]
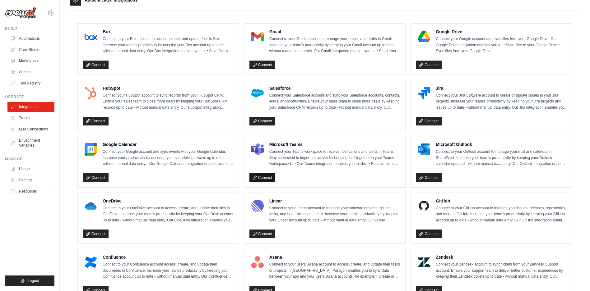
click at [261, 174] on link "Connect" at bounding box center [262, 177] width 26 height 9
click at [31, 119] on link "Traces" at bounding box center [31, 118] width 47 height 10
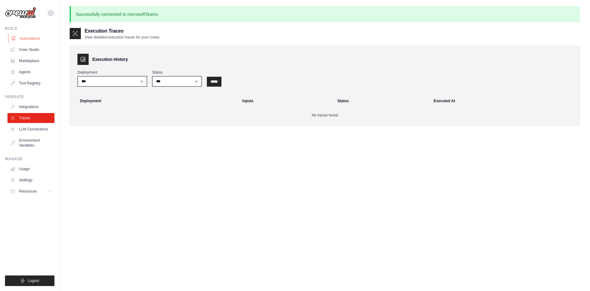
click at [34, 35] on link "Automations" at bounding box center [31, 39] width 47 height 10
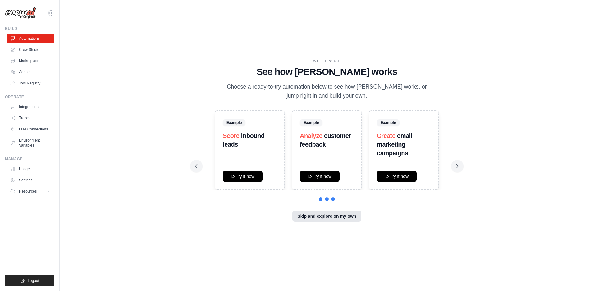
click at [348, 218] on button "Skip and explore on my own" at bounding box center [327, 216] width 69 height 11
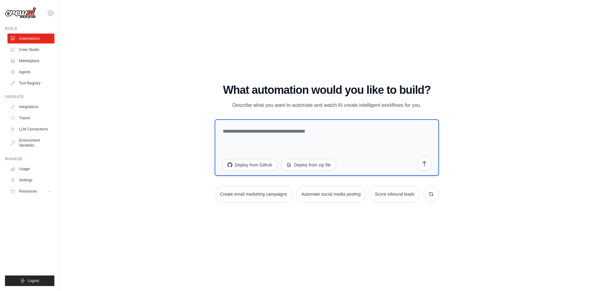
click at [288, 136] on textarea at bounding box center [327, 147] width 225 height 57
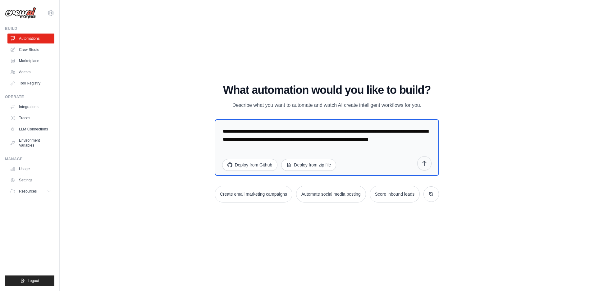
type textarea "**********"
click at [427, 160] on icon "submit" at bounding box center [425, 163] width 6 height 6
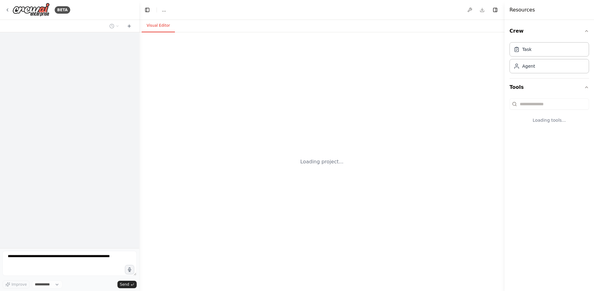
select select "****"
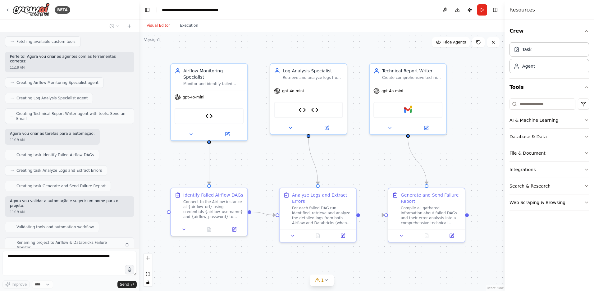
scroll to position [740, 0]
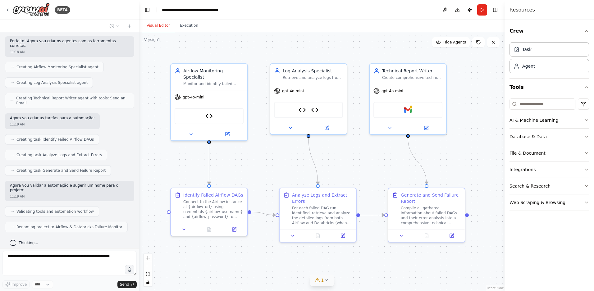
click at [326, 281] on icon at bounding box center [326, 280] width 2 height 1
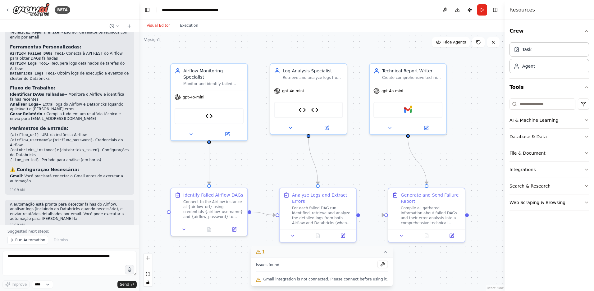
scroll to position [1007, 0]
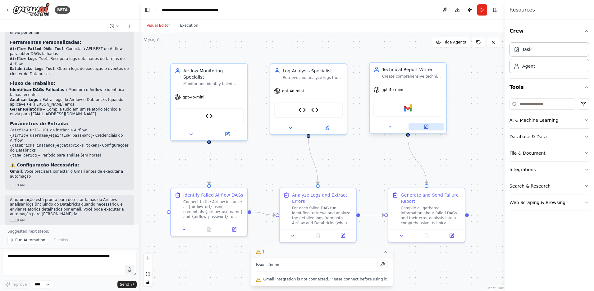
click at [428, 127] on icon at bounding box center [427, 127] width 4 height 4
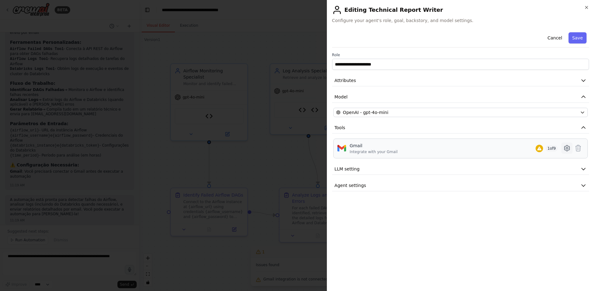
click at [568, 149] on icon at bounding box center [567, 148] width 7 height 7
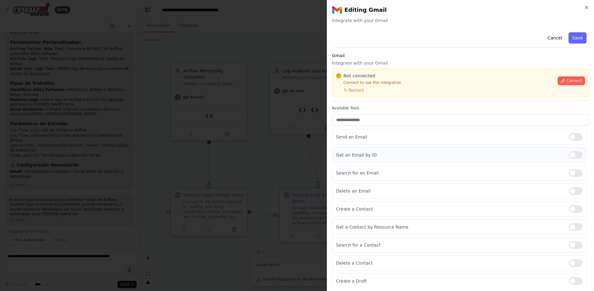
scroll to position [3, 0]
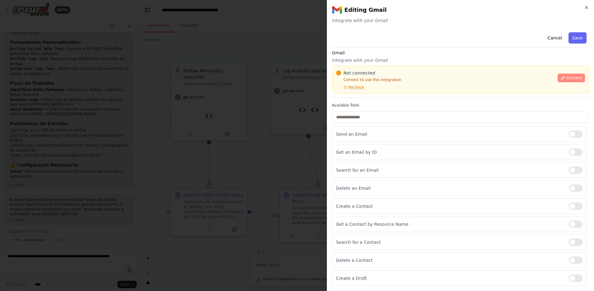
click at [570, 77] on span "Connect" at bounding box center [575, 78] width 16 height 5
click at [370, 94] on div "Not connected Connect to use this integration Recheck Connect" at bounding box center [460, 80] width 257 height 28
click at [368, 96] on div "Gmail Integrate with your Gmail Not connected Connect to use this integration R…" at bounding box center [460, 74] width 257 height 48
click at [323, 93] on div at bounding box center [297, 145] width 594 height 291
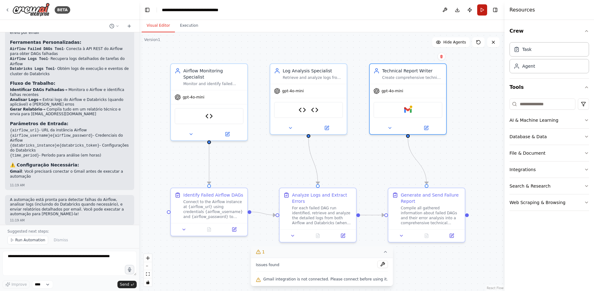
click at [482, 12] on button "Run" at bounding box center [483, 9] width 10 height 11
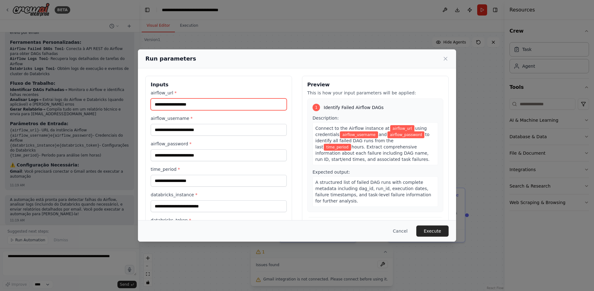
click at [245, 107] on input "airflow_url *" at bounding box center [219, 105] width 136 height 12
paste input "**********"
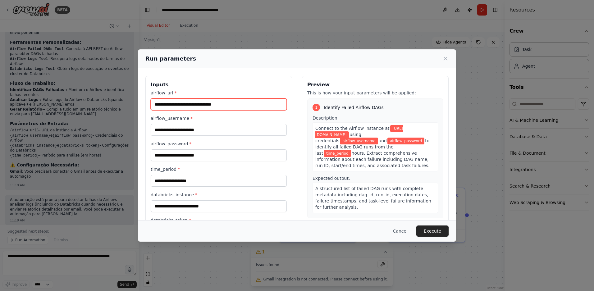
type input "**********"
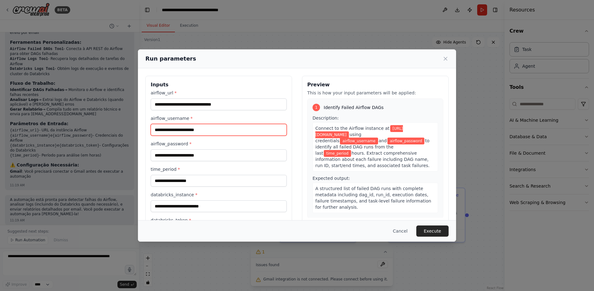
click at [209, 128] on input "airflow_username *" at bounding box center [219, 130] width 136 height 12
paste input "**********"
type input "**********"
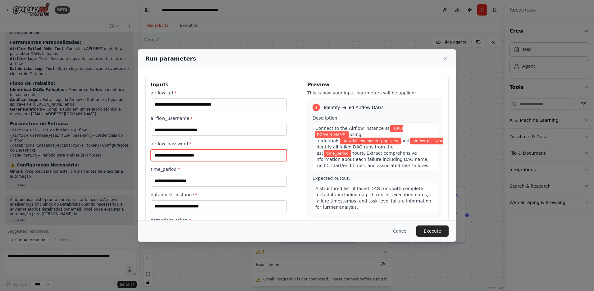
click at [197, 154] on input "airflow_password *" at bounding box center [219, 156] width 136 height 12
paste input "**********"
type input "**********"
click at [194, 184] on input "time_period *" at bounding box center [219, 181] width 136 height 12
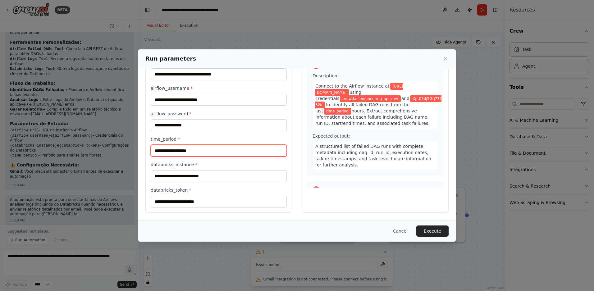
scroll to position [52, 0]
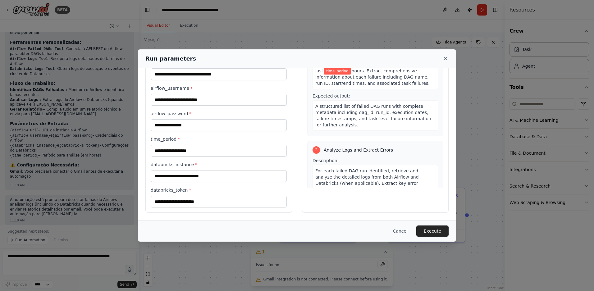
click at [446, 58] on icon at bounding box center [445, 58] width 3 height 3
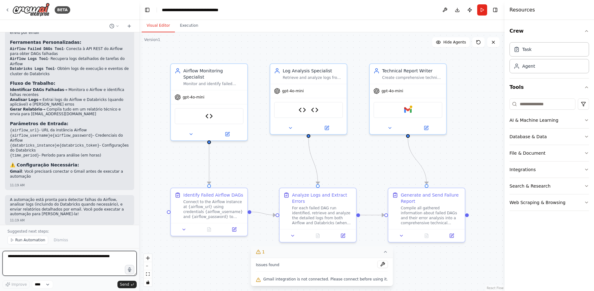
click at [112, 259] on textarea at bounding box center [69, 263] width 134 height 25
click at [50, 257] on textarea "**********" at bounding box center [69, 263] width 134 height 25
click at [52, 258] on textarea "**********" at bounding box center [69, 263] width 134 height 25
type textarea "**********"
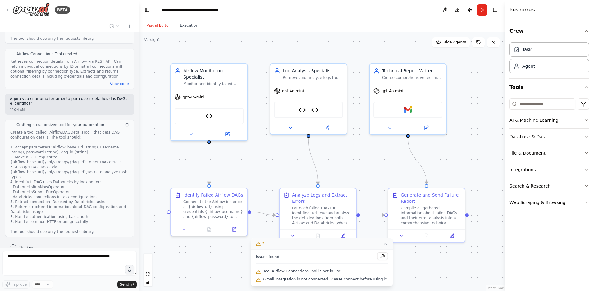
scroll to position [1389, 0]
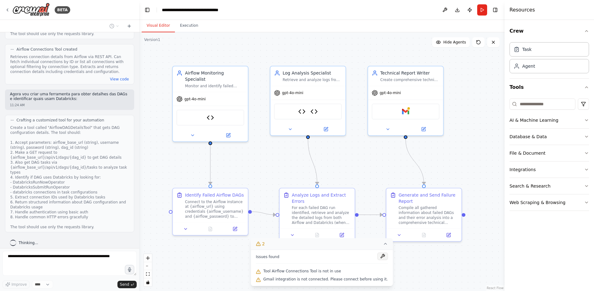
click at [380, 258] on button at bounding box center [382, 256] width 11 height 7
click at [280, 272] on body "BETA crie um app que obtenha as dags que falharam no airflow e resuma os logs, …" at bounding box center [297, 145] width 594 height 291
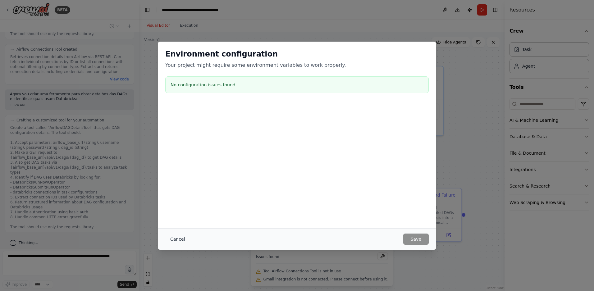
click at [175, 239] on button "Cancel" at bounding box center [177, 239] width 25 height 11
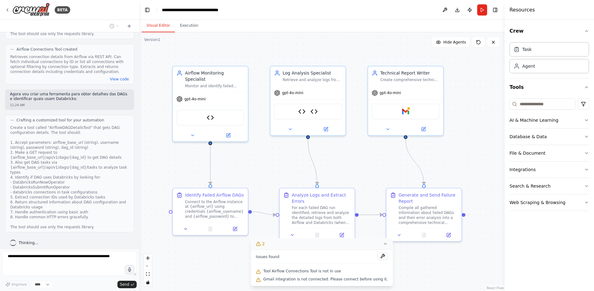
click at [224, 266] on div ".deletable-edge-delete-btn { width: 20px; height: 20px; border: 0px solid #ffff…" at bounding box center [322, 161] width 366 height 259
click at [230, 132] on icon at bounding box center [229, 134] width 4 height 4
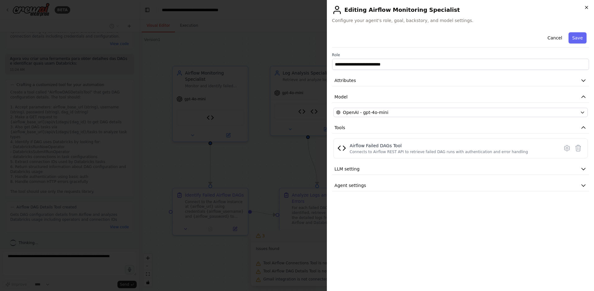
click at [586, 8] on icon "button" at bounding box center [587, 7] width 2 height 2
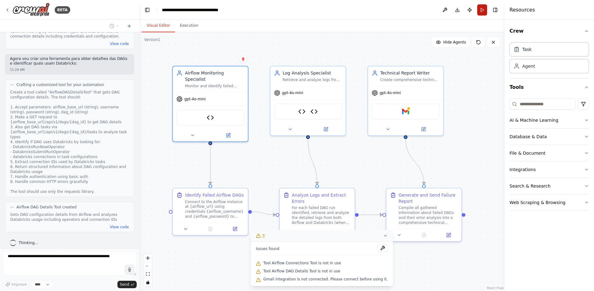
click at [483, 10] on button "Run" at bounding box center [483, 9] width 10 height 11
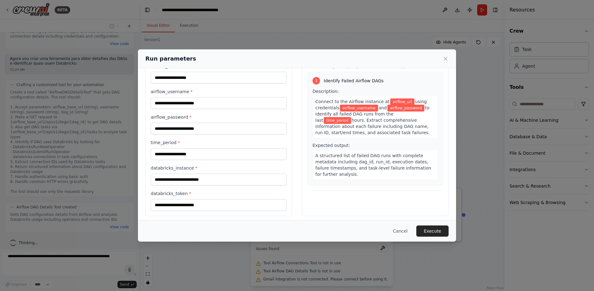
scroll to position [30, 0]
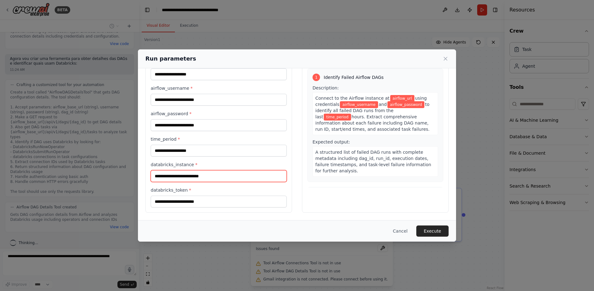
click at [212, 178] on input "databricks_instance *" at bounding box center [219, 176] width 136 height 12
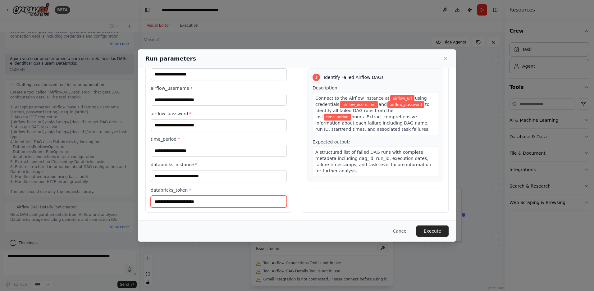
click at [204, 203] on input "databricks_token *" at bounding box center [219, 202] width 136 height 12
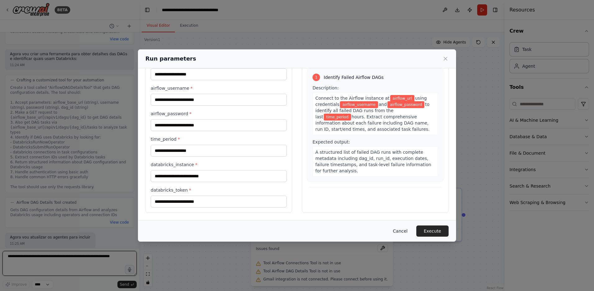
scroll to position [1434, 0]
click at [406, 231] on button "Cancel" at bounding box center [400, 231] width 25 height 11
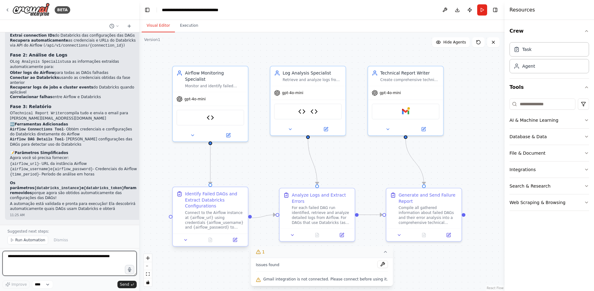
scroll to position [2020, 0]
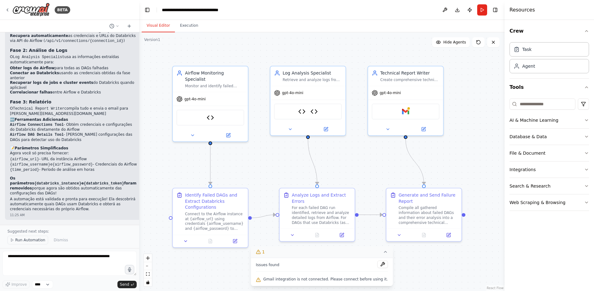
click at [44, 240] on span "Run Automation" at bounding box center [30, 240] width 30 height 5
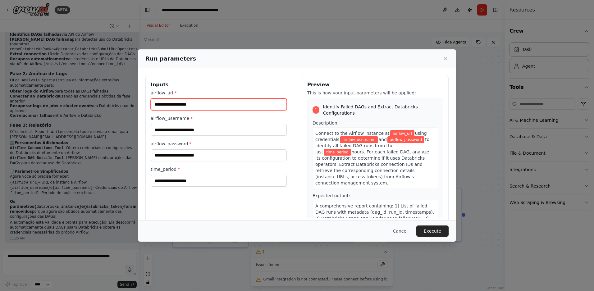
click at [200, 103] on input "airflow_url *" at bounding box center [219, 105] width 136 height 12
click at [179, 160] on input "airflow_password *" at bounding box center [219, 156] width 136 height 12
paste input "**********"
type input "**********"
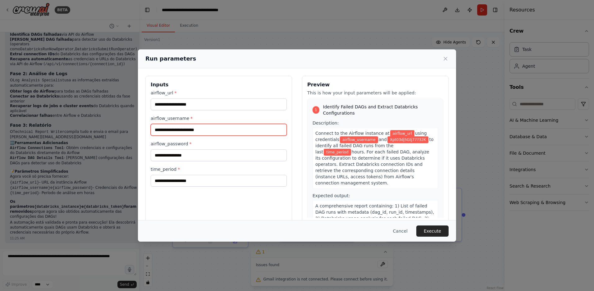
click at [220, 129] on input "airflow_username *" at bounding box center [219, 130] width 136 height 12
paste input "**********"
type input "**********"
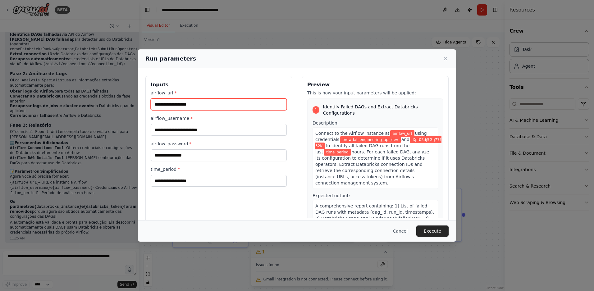
click at [224, 104] on input "airflow_url *" at bounding box center [219, 105] width 136 height 12
paste input "**********"
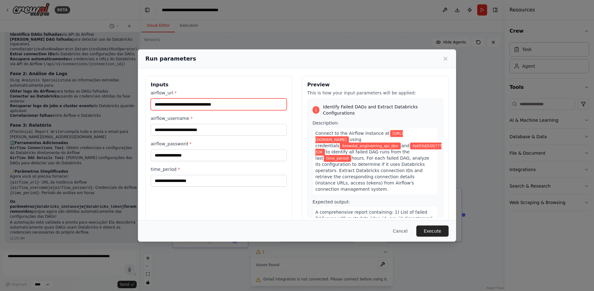
type input "**********"
click at [200, 184] on input "time_period *" at bounding box center [219, 181] width 136 height 12
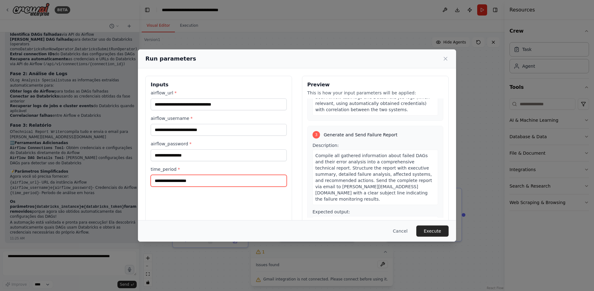
scroll to position [305, 0]
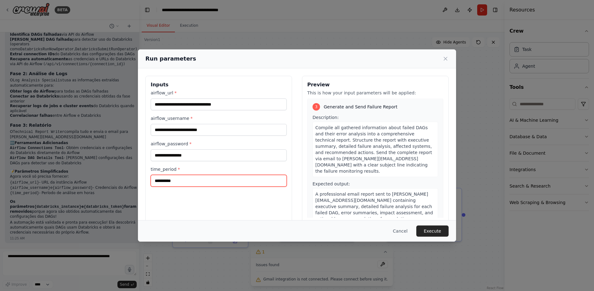
type input "**********"
click at [257, 201] on div "**********" at bounding box center [219, 149] width 147 height 147
click at [429, 230] on button "Execute" at bounding box center [433, 231] width 32 height 11
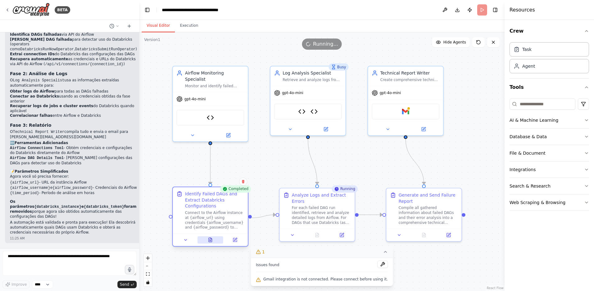
click at [208, 238] on icon at bounding box center [210, 240] width 5 height 5
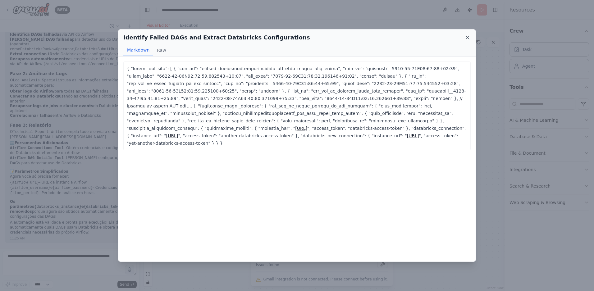
click at [469, 37] on icon at bounding box center [468, 38] width 6 height 6
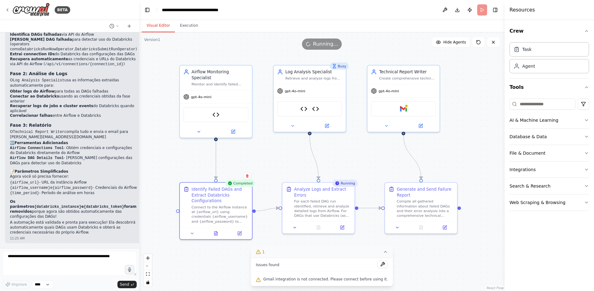
click at [409, 252] on div ".deletable-edge-delete-btn { width: 20px; height: 20px; border: 0px solid #ffff…" at bounding box center [322, 161] width 366 height 259
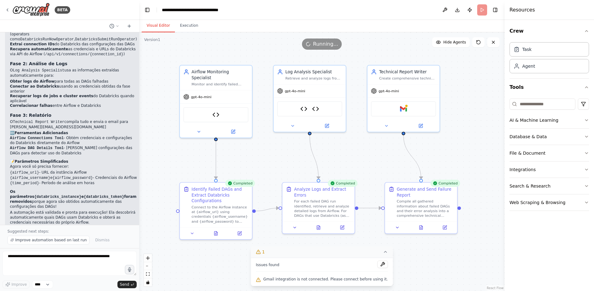
scroll to position [2020, 0]
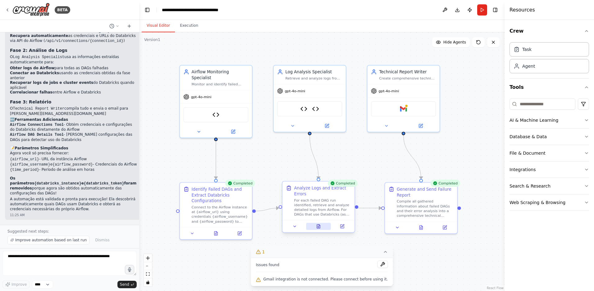
click at [318, 229] on icon at bounding box center [318, 227] width 3 height 4
click at [324, 225] on icon at bounding box center [321, 226] width 5 height 5
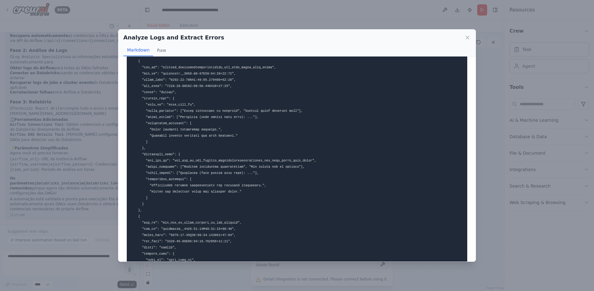
scroll to position [122, 0]
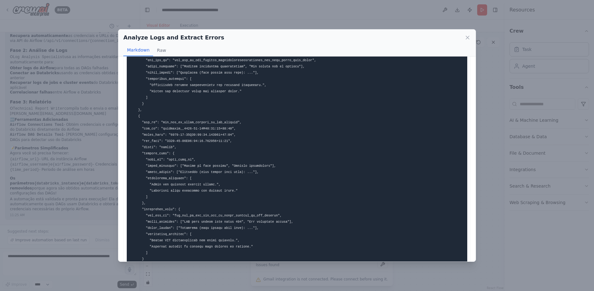
click at [468, 41] on div "Analyze Logs and Extract Errors" at bounding box center [297, 37] width 348 height 9
click at [469, 39] on icon at bounding box center [468, 38] width 6 height 6
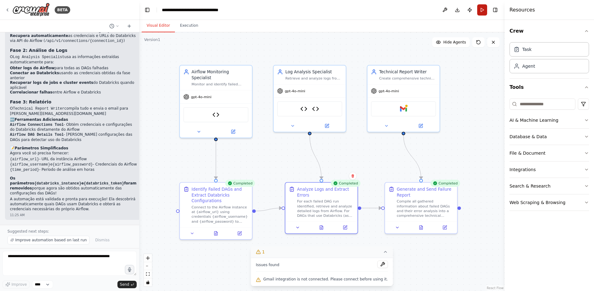
click at [482, 12] on button "Run" at bounding box center [483, 9] width 10 height 11
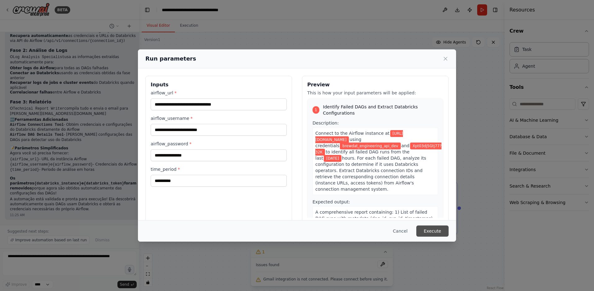
click at [434, 233] on button "Execute" at bounding box center [433, 231] width 32 height 11
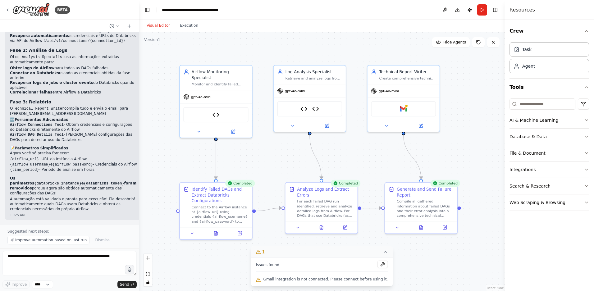
scroll to position [2020, 0]
click at [429, 196] on div "Generate and Send Failure Report" at bounding box center [425, 191] width 57 height 12
click at [425, 229] on button at bounding box center [421, 226] width 25 height 7
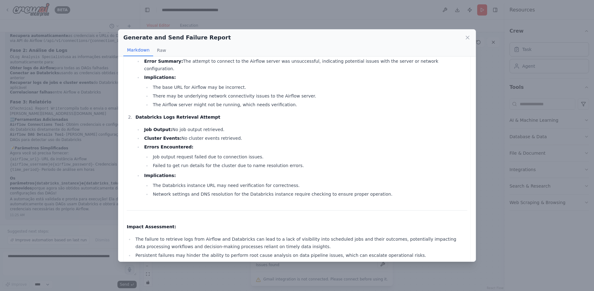
scroll to position [0, 0]
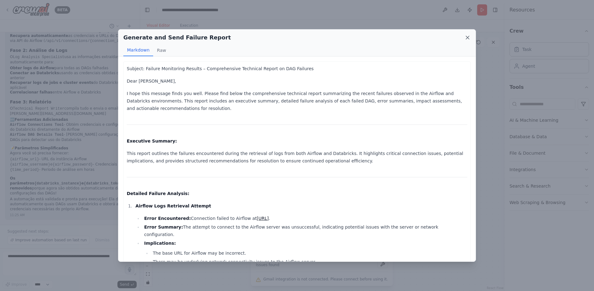
click at [468, 38] on icon at bounding box center [467, 37] width 3 height 3
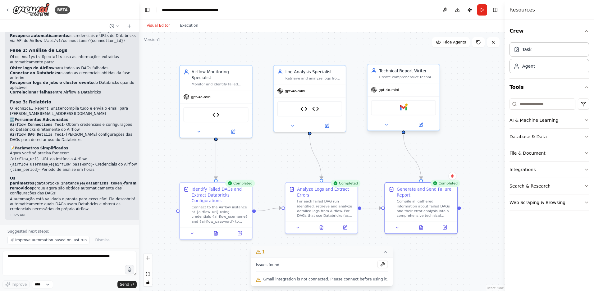
click at [409, 80] on div "Technical Report Writer Create comprehensive technical reports summarizing Airf…" at bounding box center [404, 73] width 72 height 19
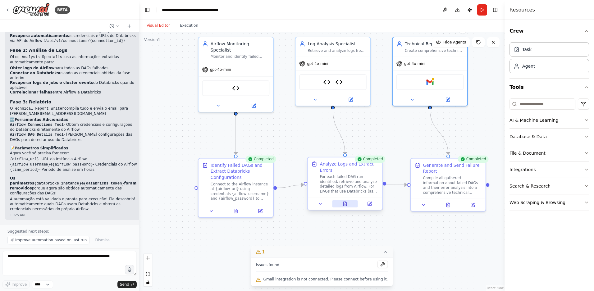
click at [344, 206] on icon at bounding box center [345, 204] width 3 height 4
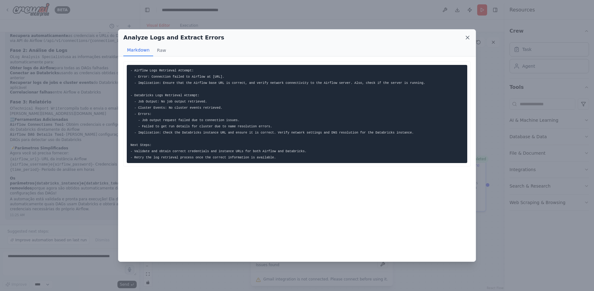
click at [469, 36] on icon at bounding box center [468, 38] width 6 height 6
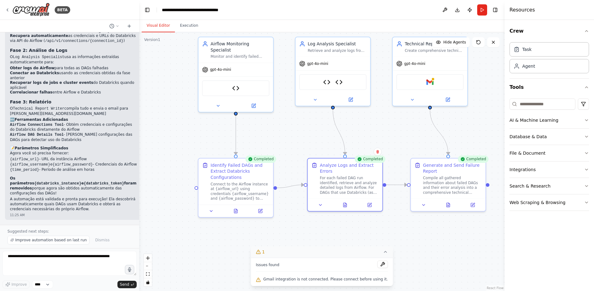
scroll to position [1728, 0]
